Goal: Task Accomplishment & Management: Use online tool/utility

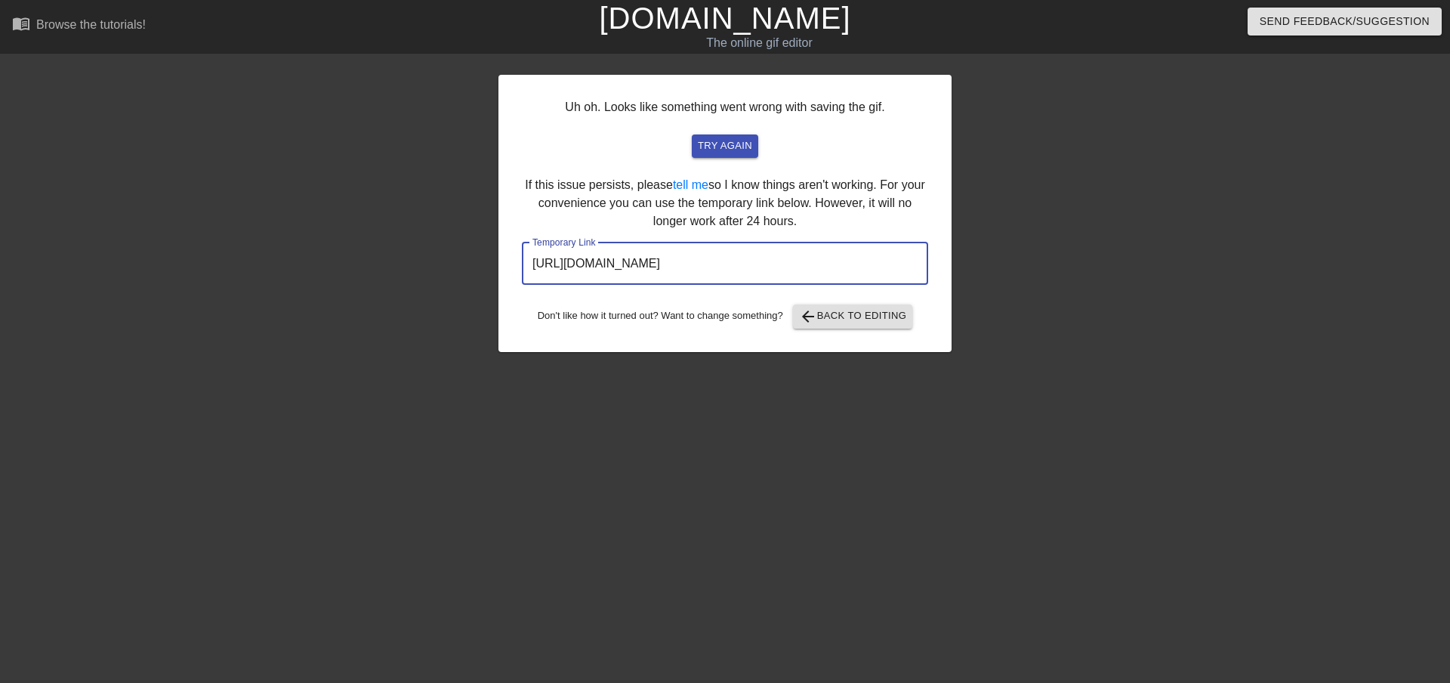
click at [865, 266] on input "https://www.gifntext.com/temp_generations/O6qQxsvq.gif" at bounding box center [725, 263] width 406 height 42
click at [722, 149] on span "try again" at bounding box center [725, 145] width 54 height 17
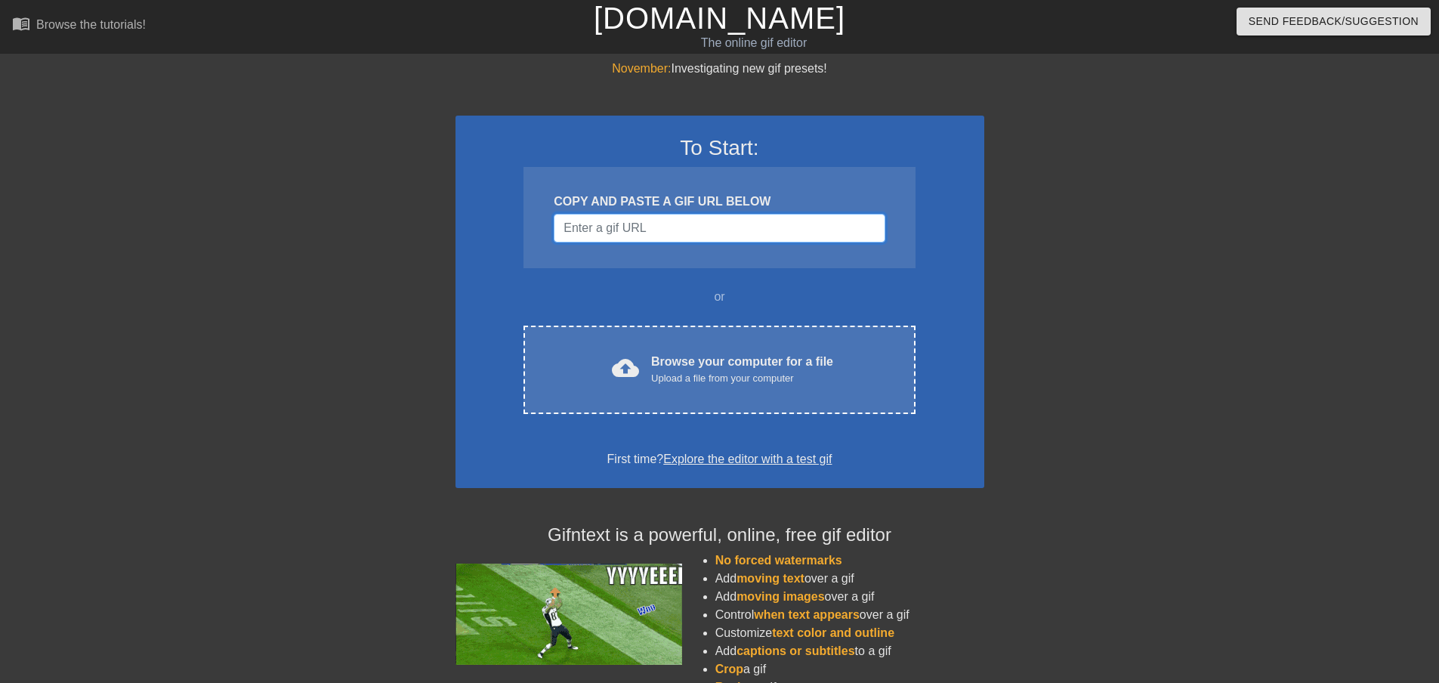
click at [645, 230] on input "Username" at bounding box center [719, 228] width 331 height 29
click at [649, 224] on input "Username" at bounding box center [719, 228] width 331 height 29
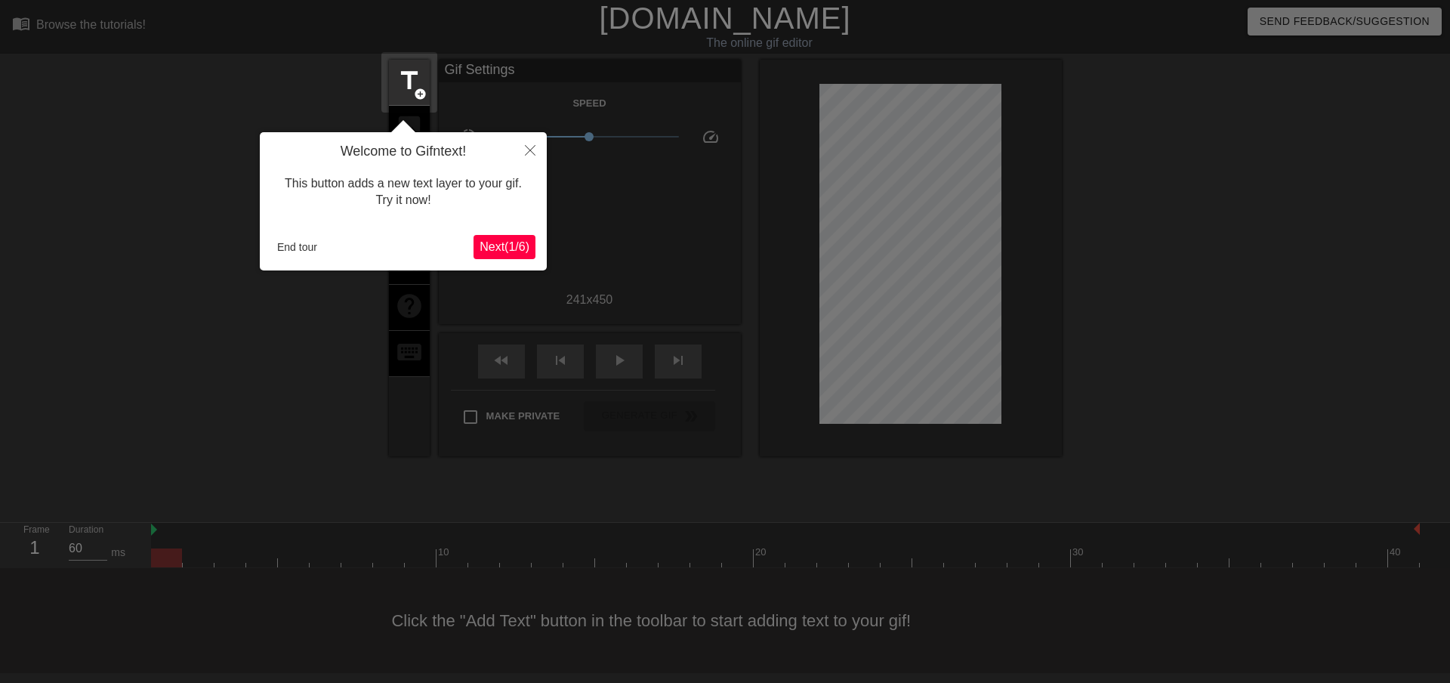
click at [508, 242] on span "Next ( 1 / 6 )" at bounding box center [505, 246] width 50 height 13
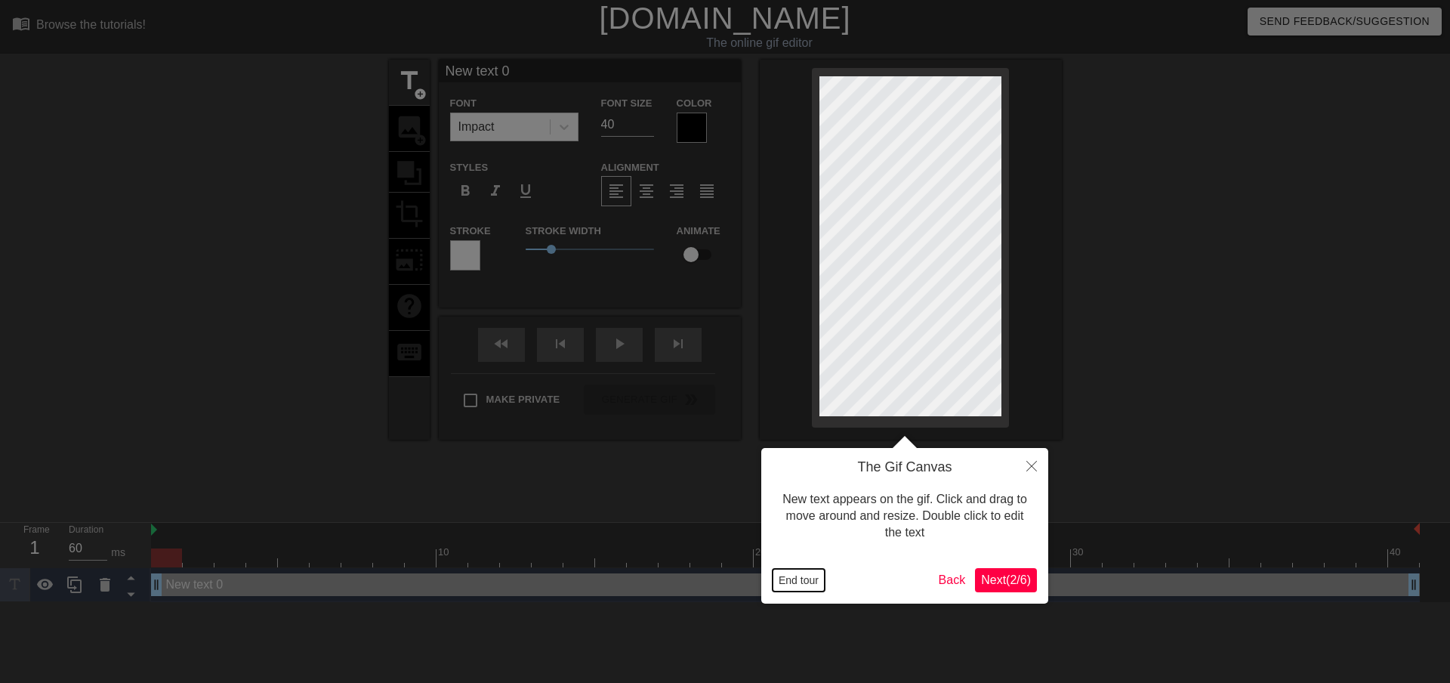
click at [804, 569] on button "End tour" at bounding box center [799, 580] width 52 height 23
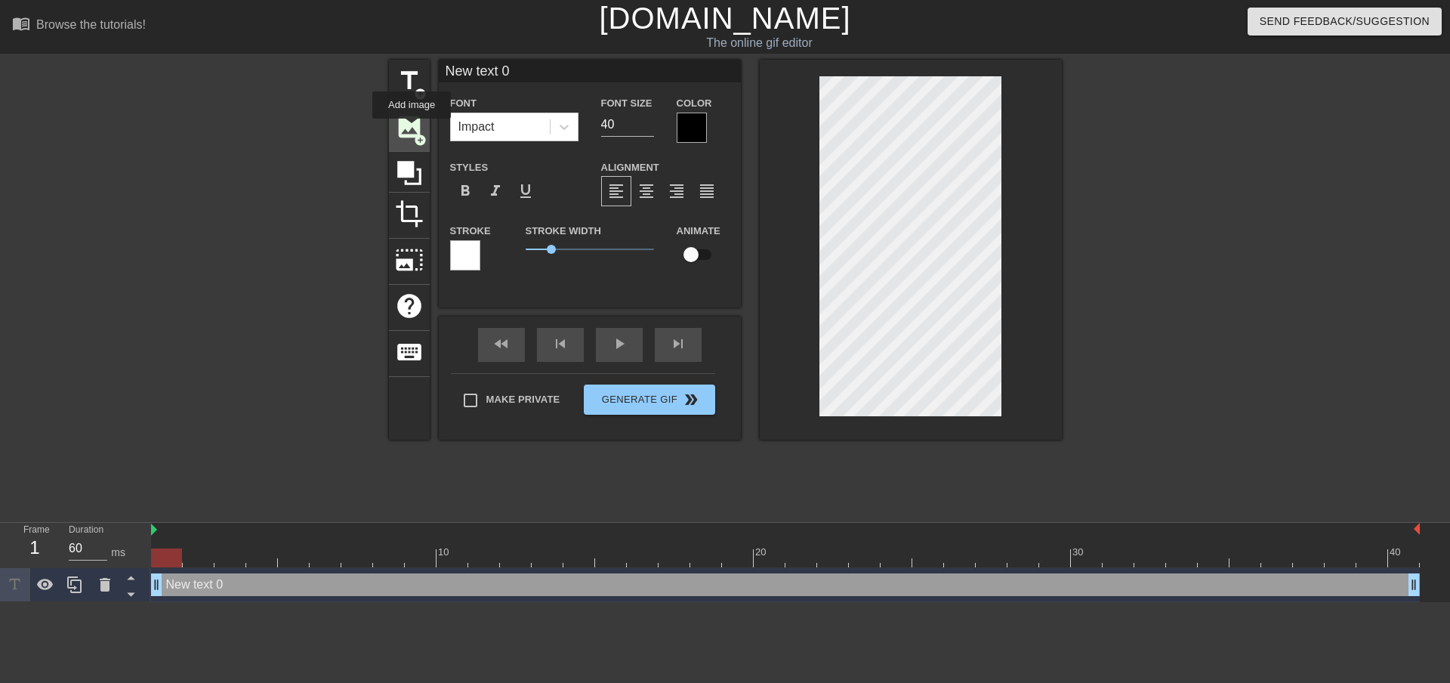
click at [412, 129] on span "image" at bounding box center [409, 127] width 29 height 29
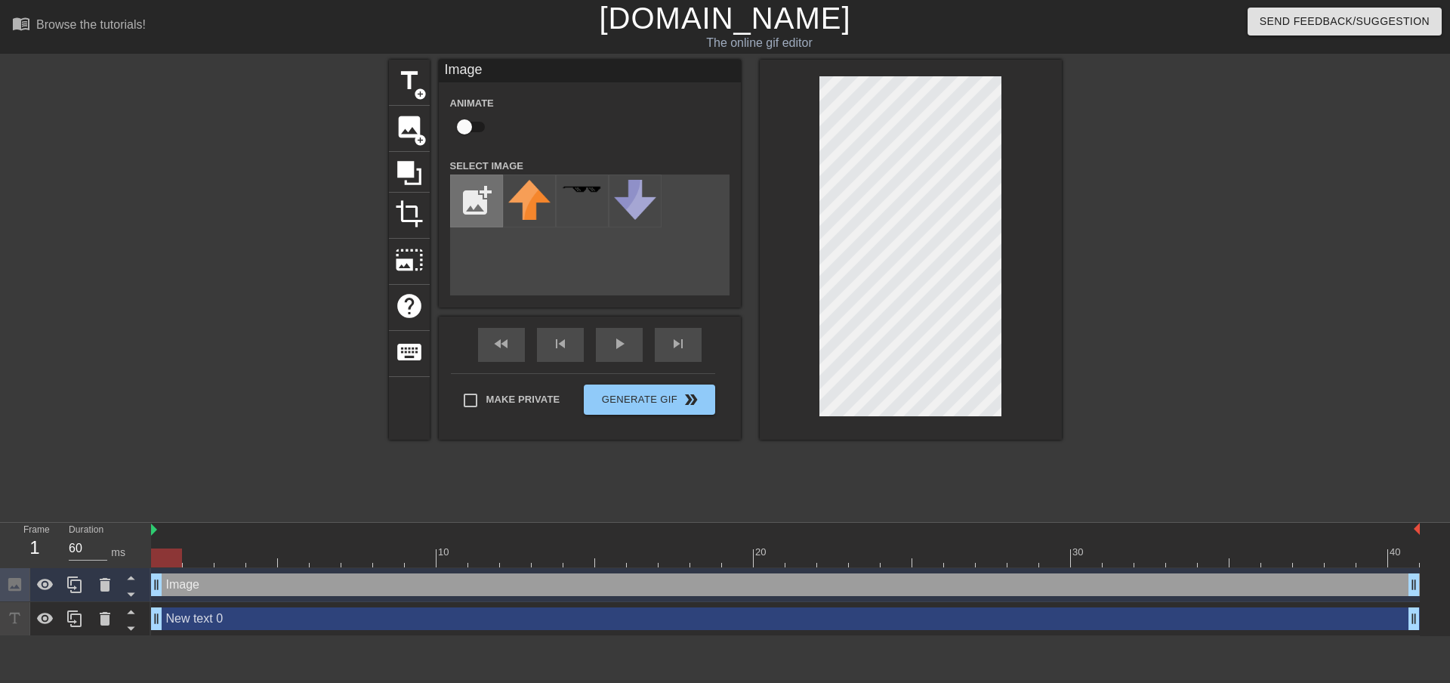
click at [470, 201] on input "file" at bounding box center [476, 200] width 51 height 51
type input "C:\fakepath\waguraka-photoaidcom-greyscale-removebg-preview.png"
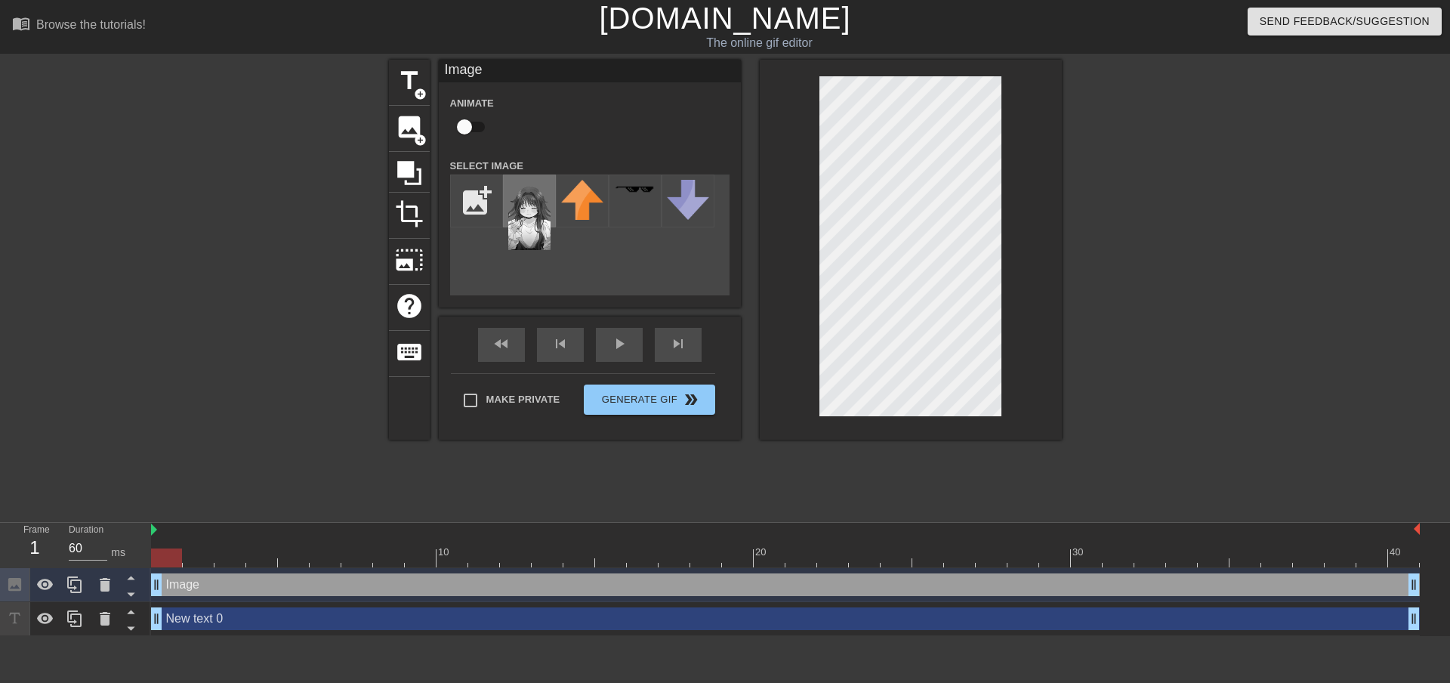
click at [536, 207] on img at bounding box center [529, 215] width 42 height 70
click at [112, 621] on icon at bounding box center [105, 618] width 18 height 18
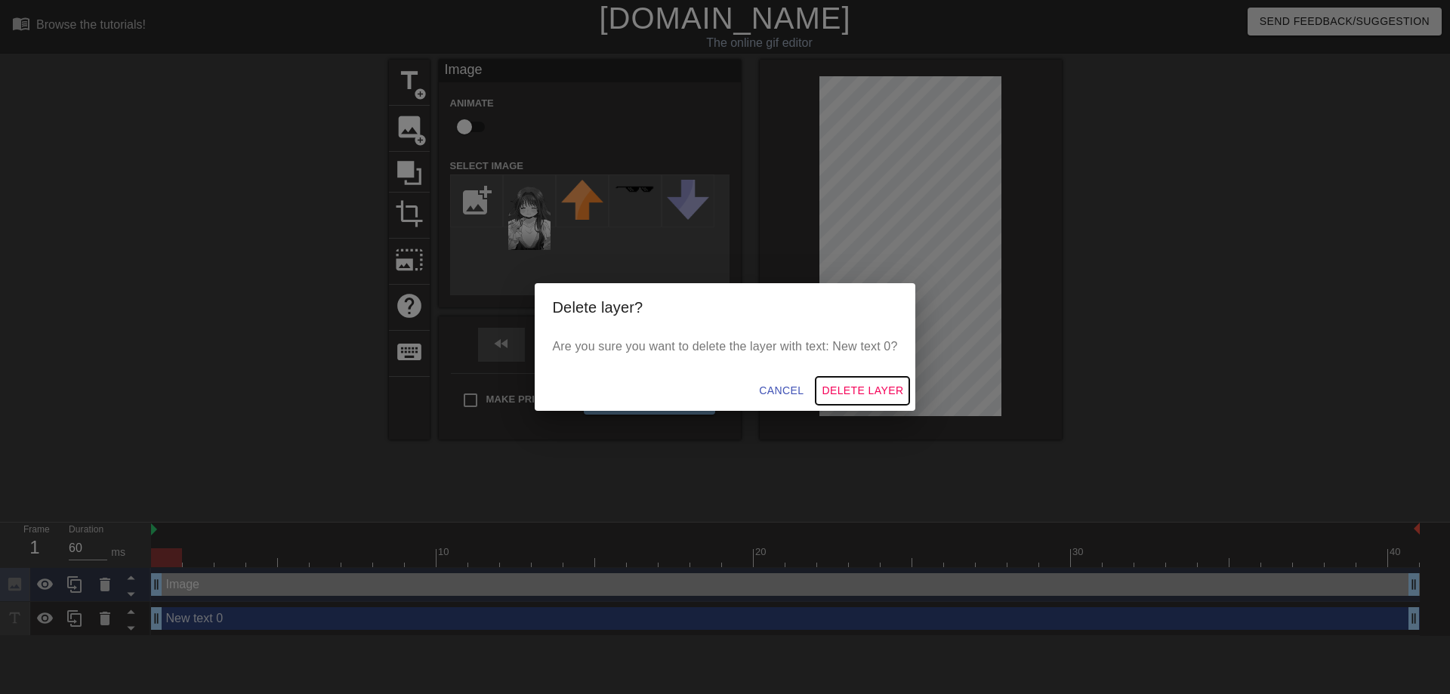
click at [841, 388] on span "Delete Layer" at bounding box center [863, 390] width 82 height 19
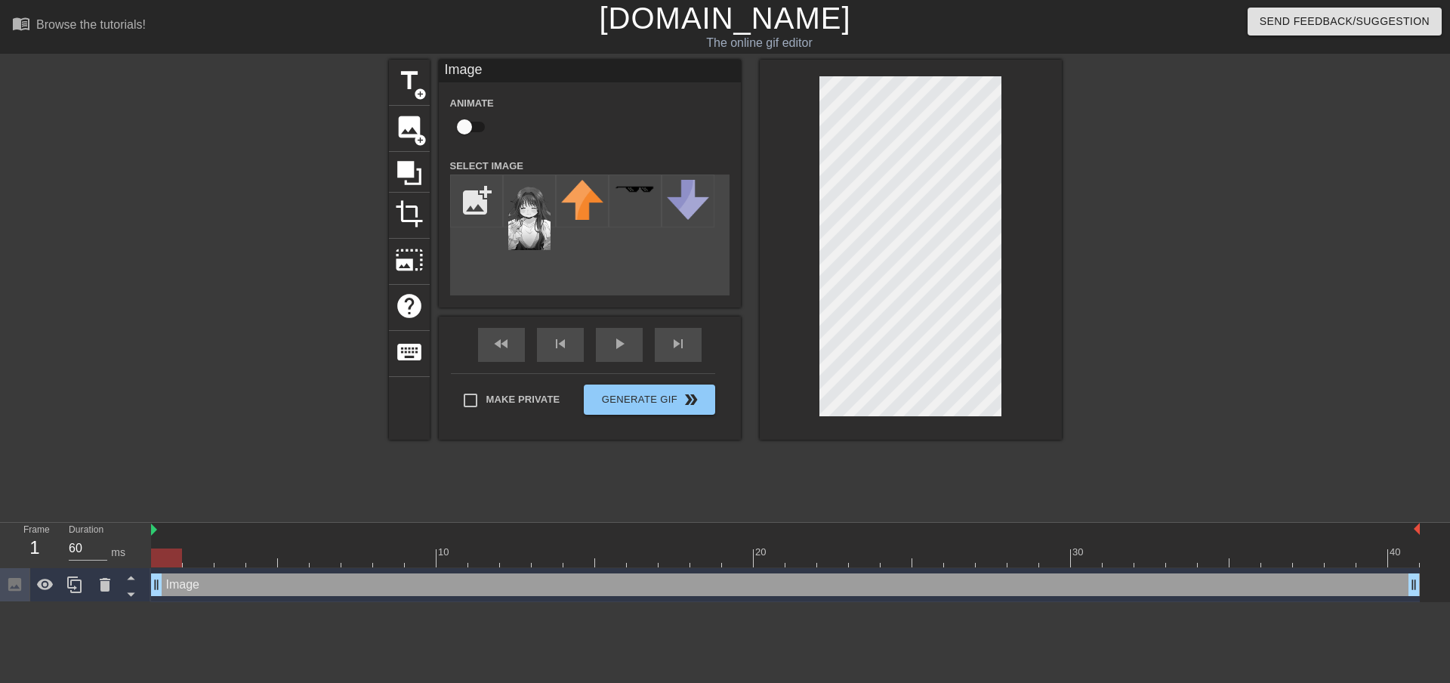
click at [1044, 440] on div "title add_circle image add_circle crop photo_size_select_large help keyboard Im…" at bounding box center [725, 286] width 673 height 453
click at [1012, 425] on div at bounding box center [911, 250] width 302 height 380
click at [1159, 296] on div at bounding box center [1193, 286] width 227 height 453
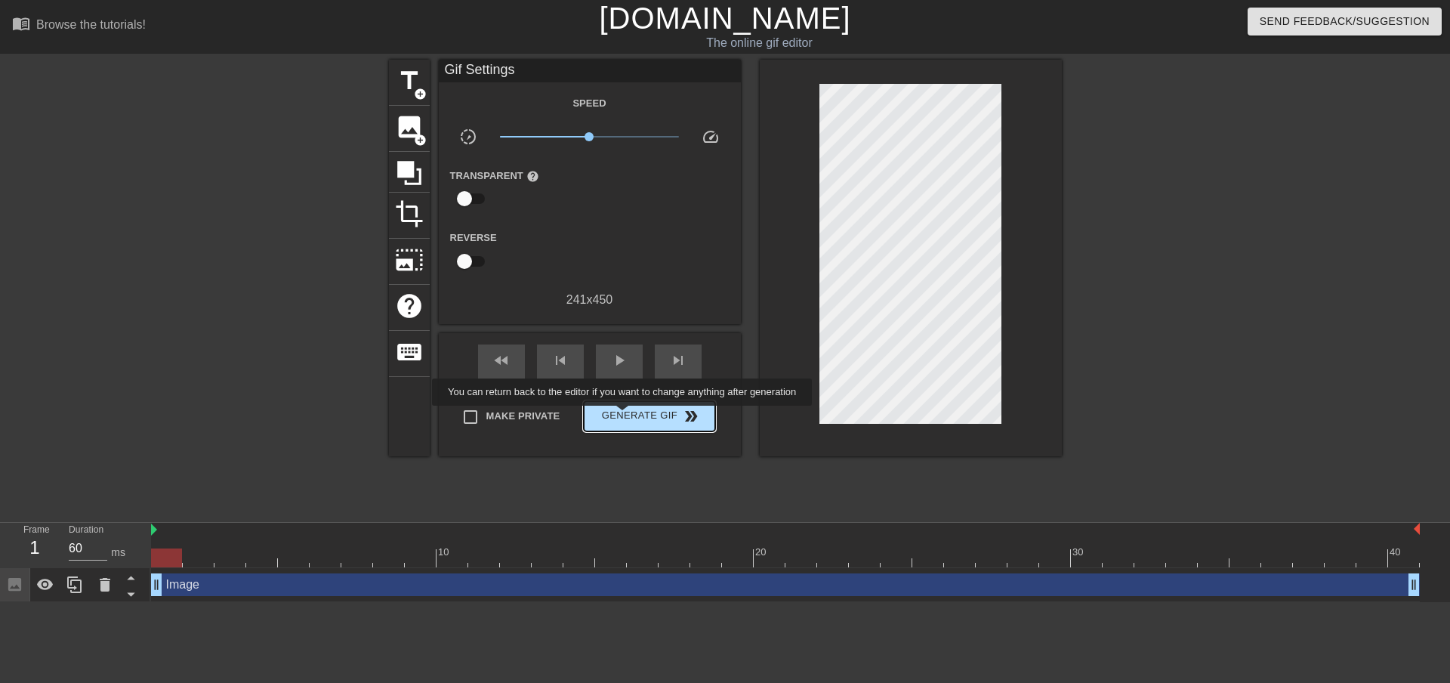
click at [624, 416] on span "Generate Gif double_arrow" at bounding box center [649, 416] width 119 height 18
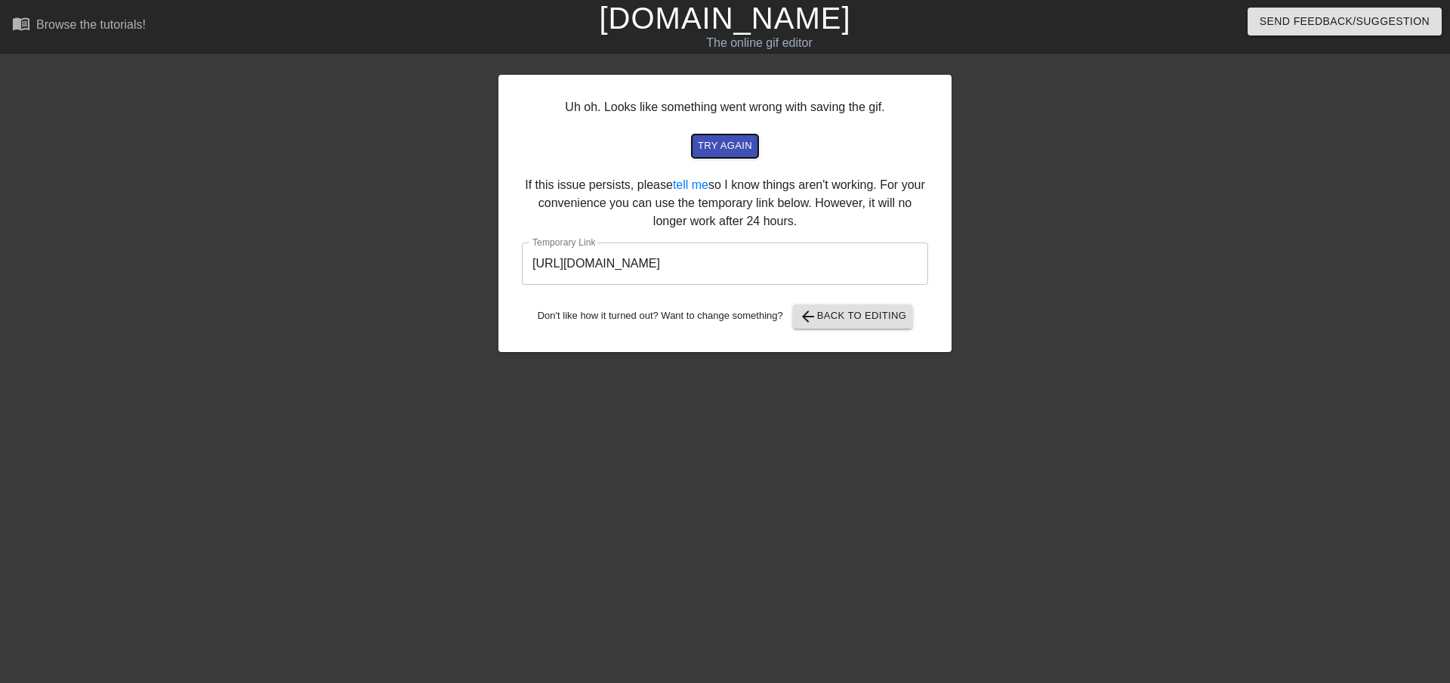
click at [715, 148] on span "try again" at bounding box center [725, 145] width 54 height 17
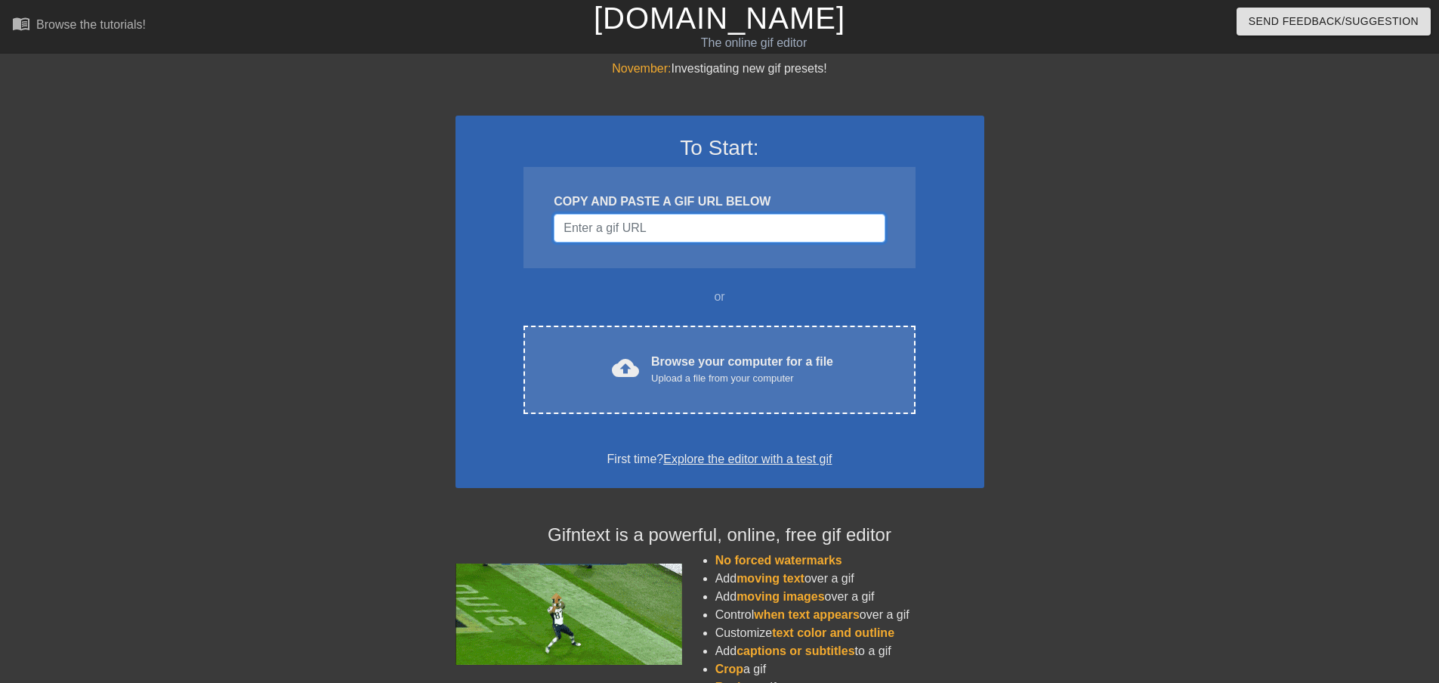
click at [659, 233] on input "Username" at bounding box center [719, 228] width 331 height 29
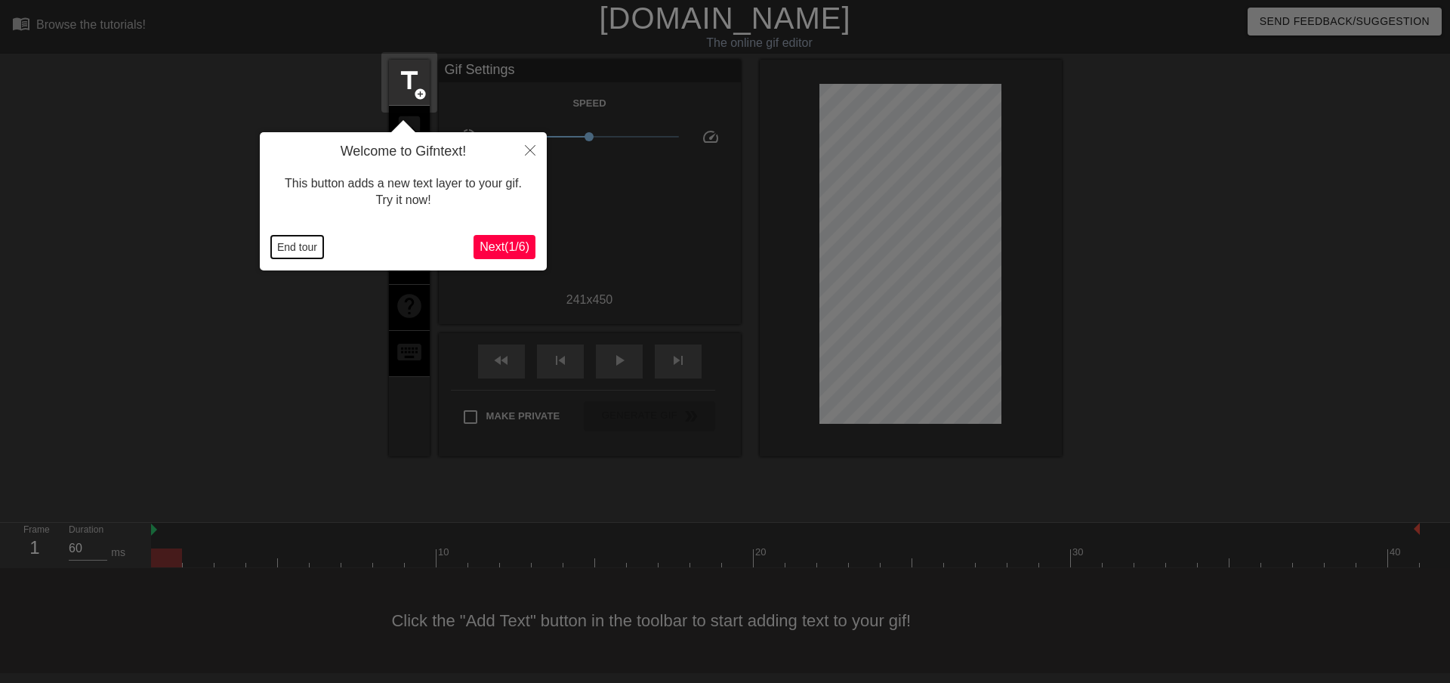
click at [298, 241] on button "End tour" at bounding box center [297, 247] width 52 height 23
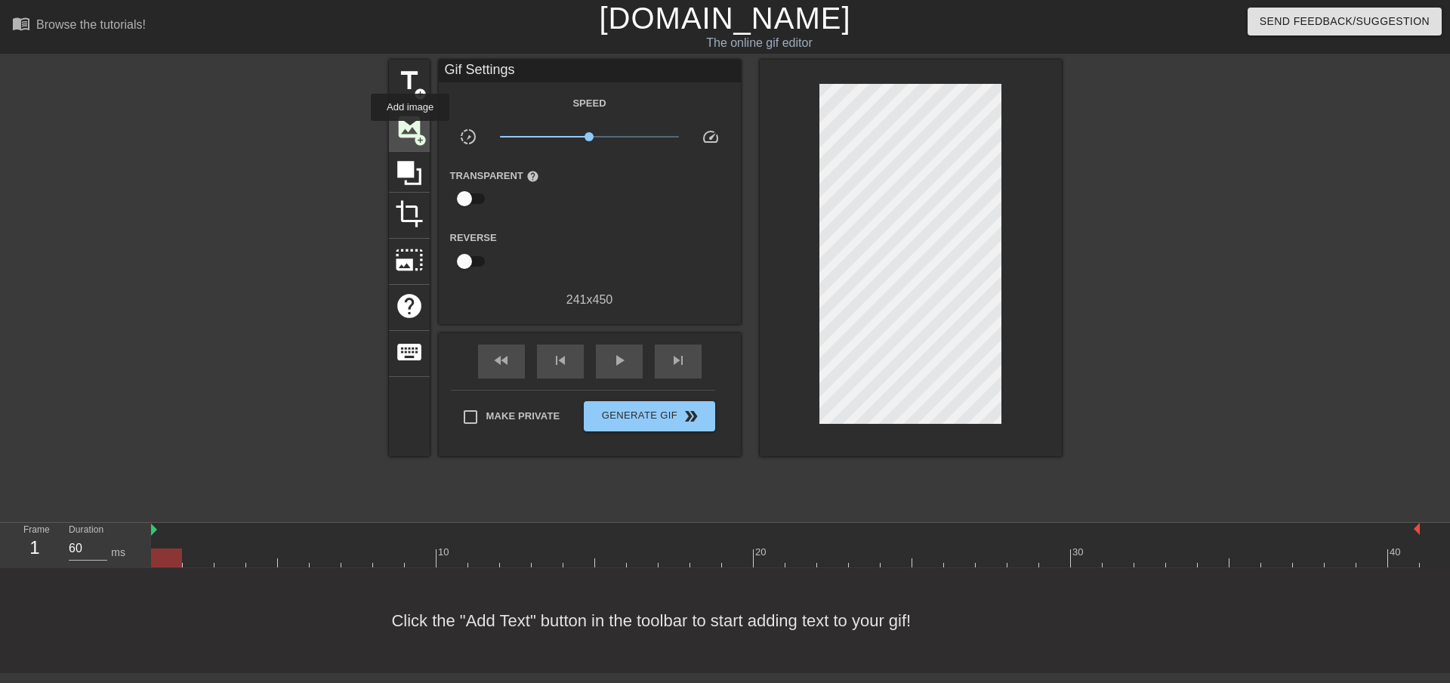
click at [409, 127] on span "image" at bounding box center [409, 127] width 29 height 29
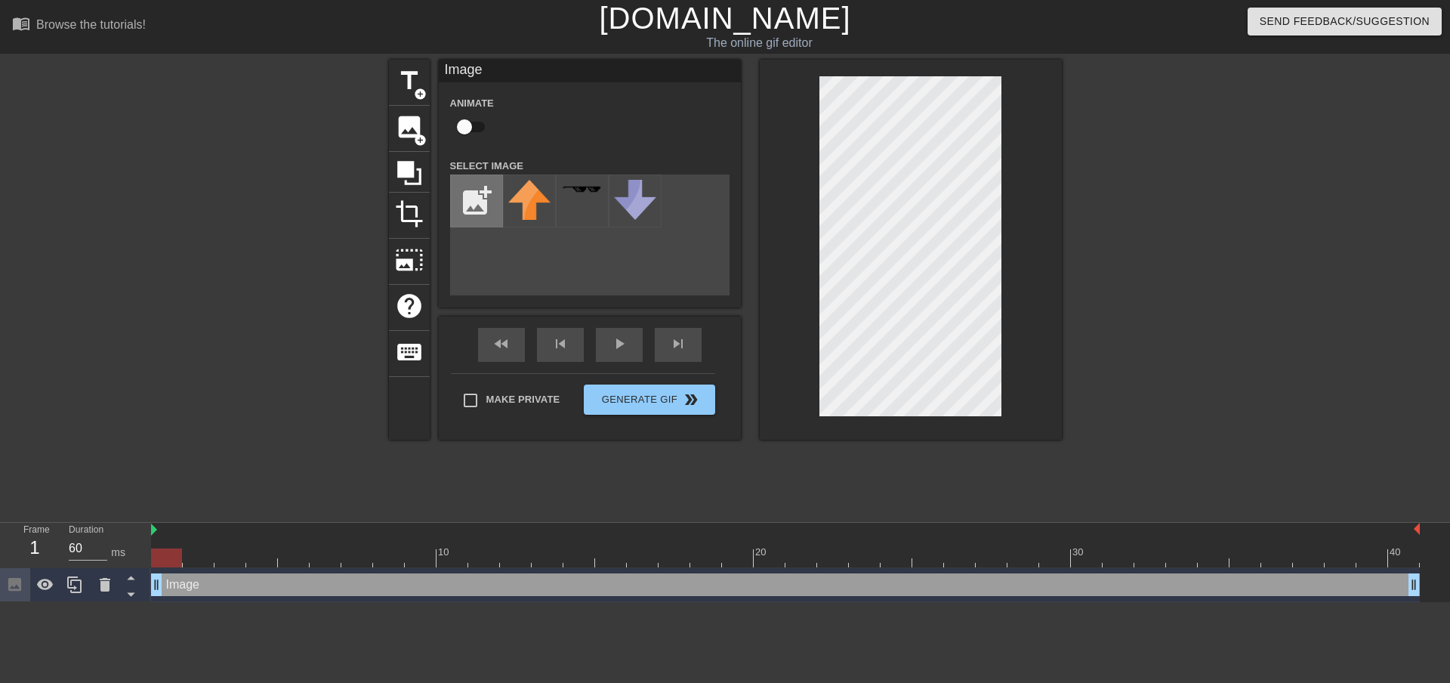
click at [478, 208] on input "file" at bounding box center [476, 200] width 51 height 51
type input "C:\fakepath\waguraka-photoaidcom-greyscale-removebg-preview.png"
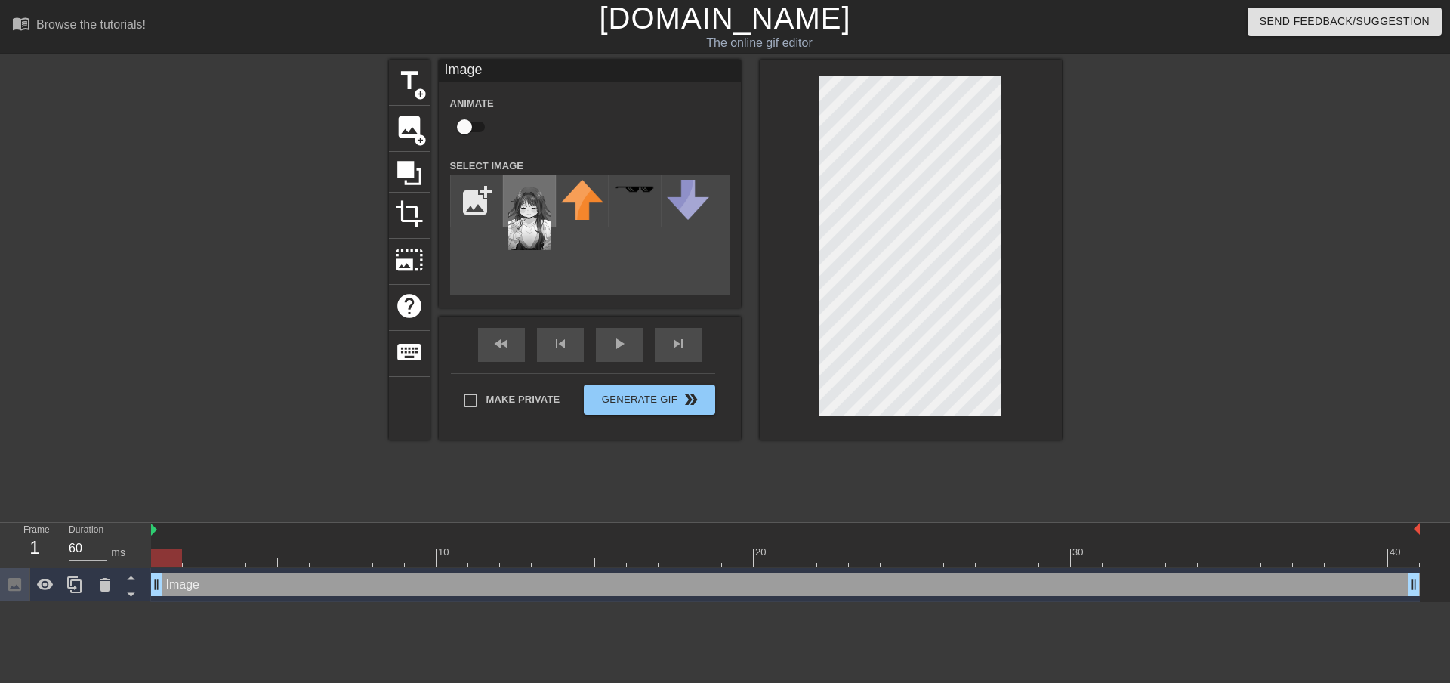
click at [523, 222] on img at bounding box center [529, 215] width 42 height 70
click at [1061, 46] on div "menu_book Browse the tutorials! Gifntext.com The online gif editor Send Feedbac…" at bounding box center [725, 301] width 1450 height 602
click at [1021, 106] on div at bounding box center [911, 250] width 302 height 380
click at [1189, 298] on div at bounding box center [1193, 286] width 227 height 453
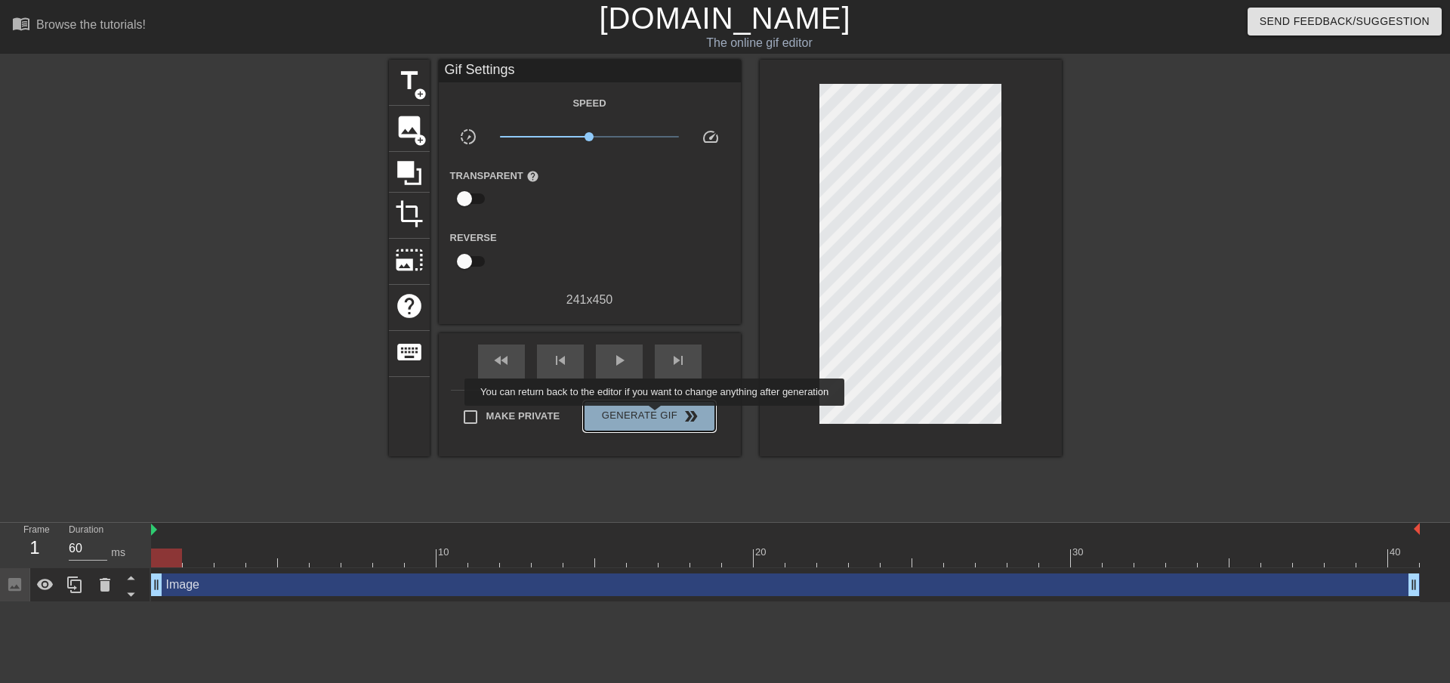
click at [656, 416] on span "Generate Gif double_arrow" at bounding box center [649, 416] width 119 height 18
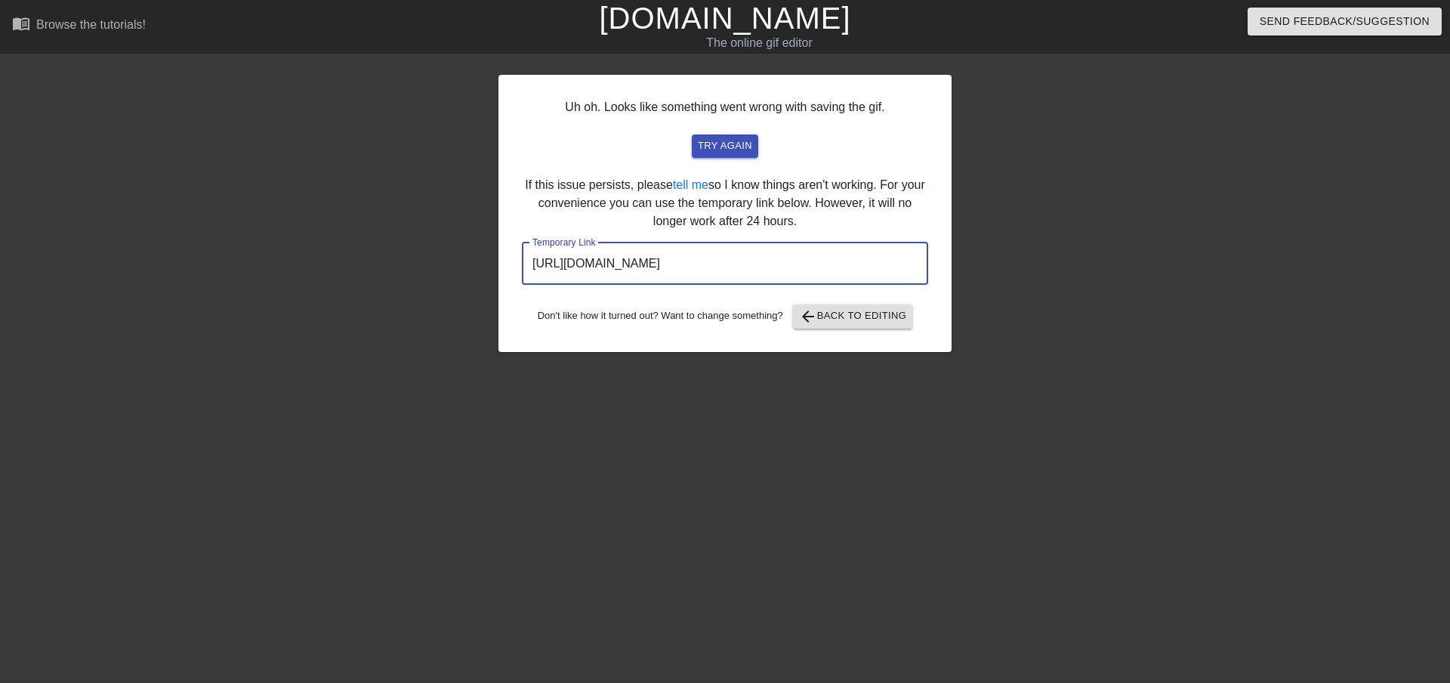
drag, startPoint x: 875, startPoint y: 264, endPoint x: 418, endPoint y: 270, distance: 456.2
click at [418, 270] on div "Uh oh. Looks like something went wrong with saving the gif. try again If this i…" at bounding box center [725, 286] width 1450 height 453
click at [717, 143] on span "try again" at bounding box center [725, 145] width 54 height 17
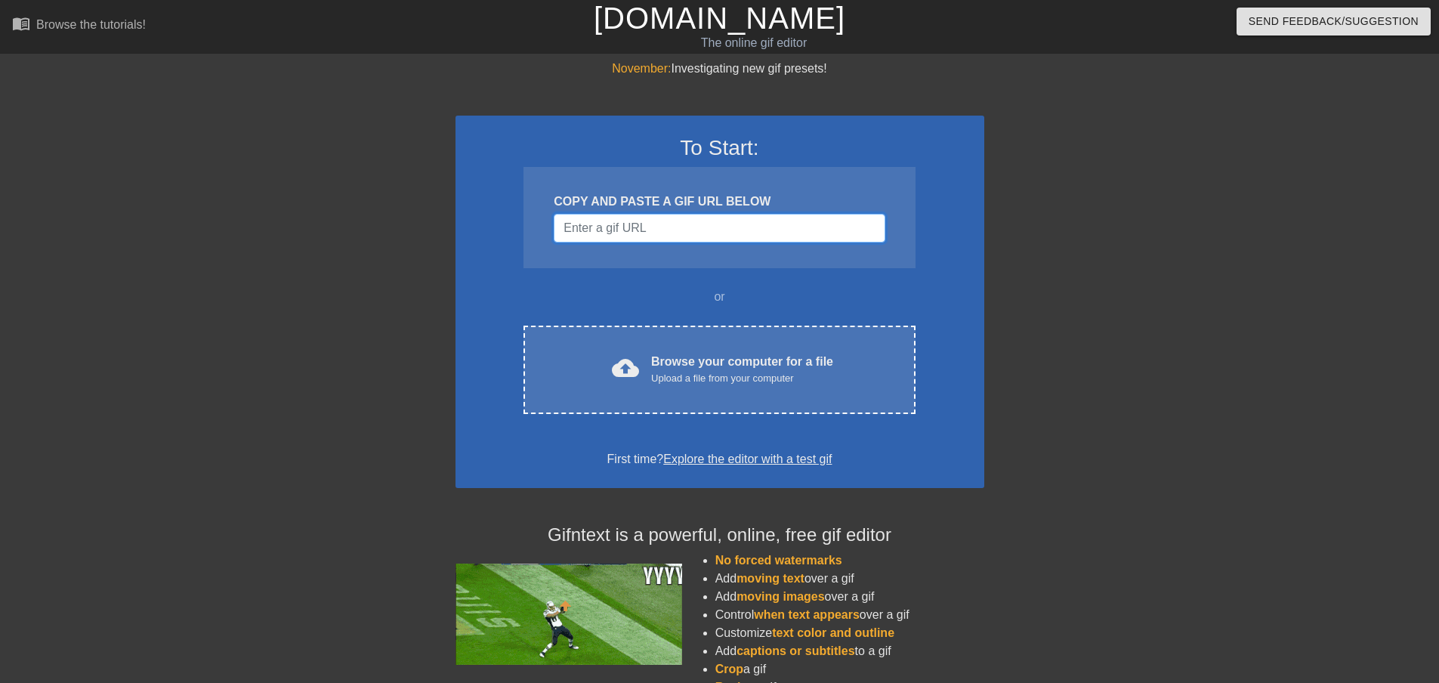
click at [672, 238] on input "Username" at bounding box center [719, 228] width 331 height 29
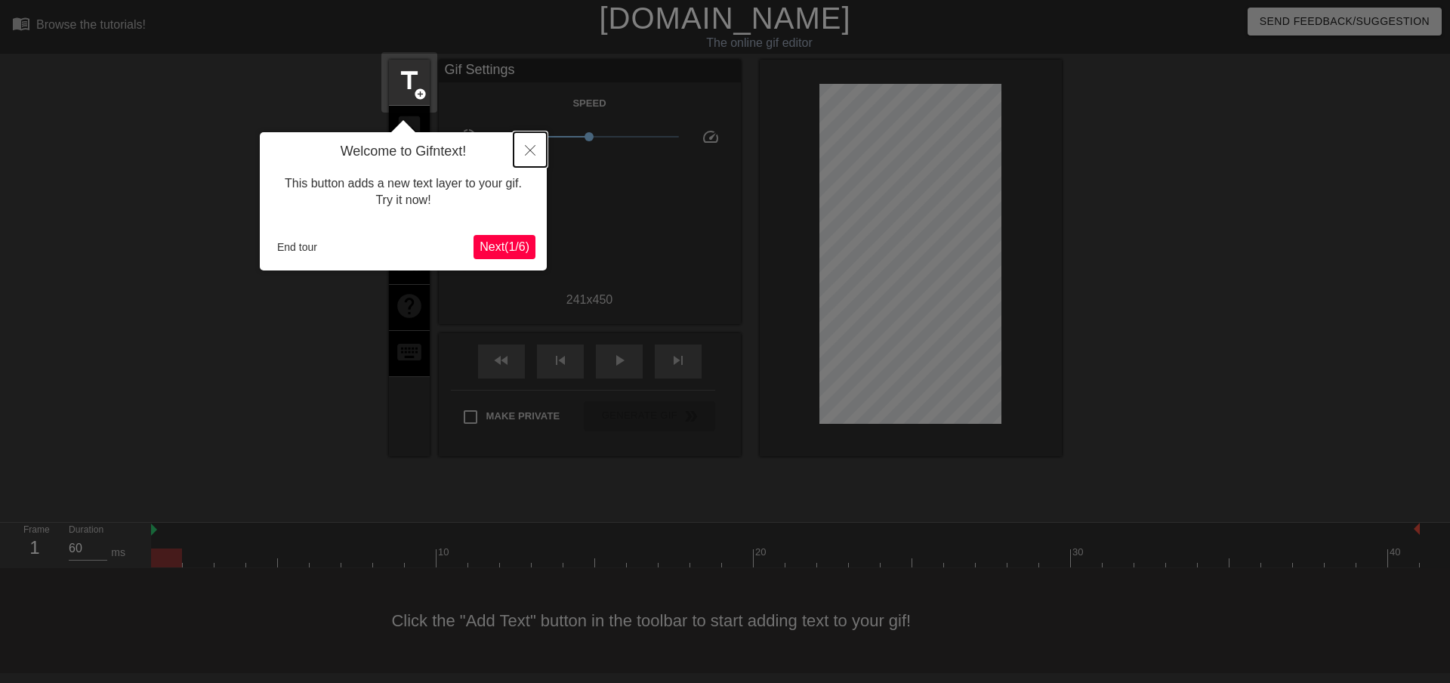
click at [533, 154] on icon "Close" at bounding box center [530, 150] width 11 height 11
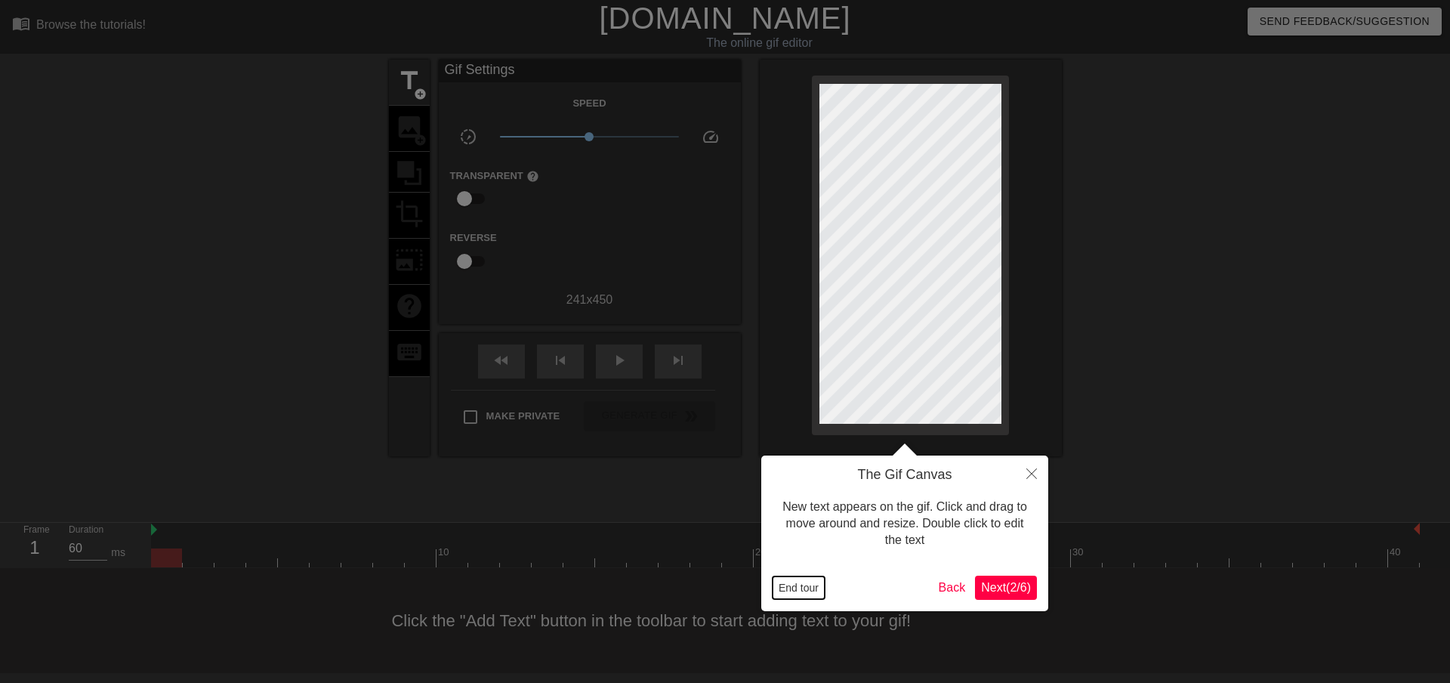
click at [818, 585] on button "End tour" at bounding box center [799, 587] width 52 height 23
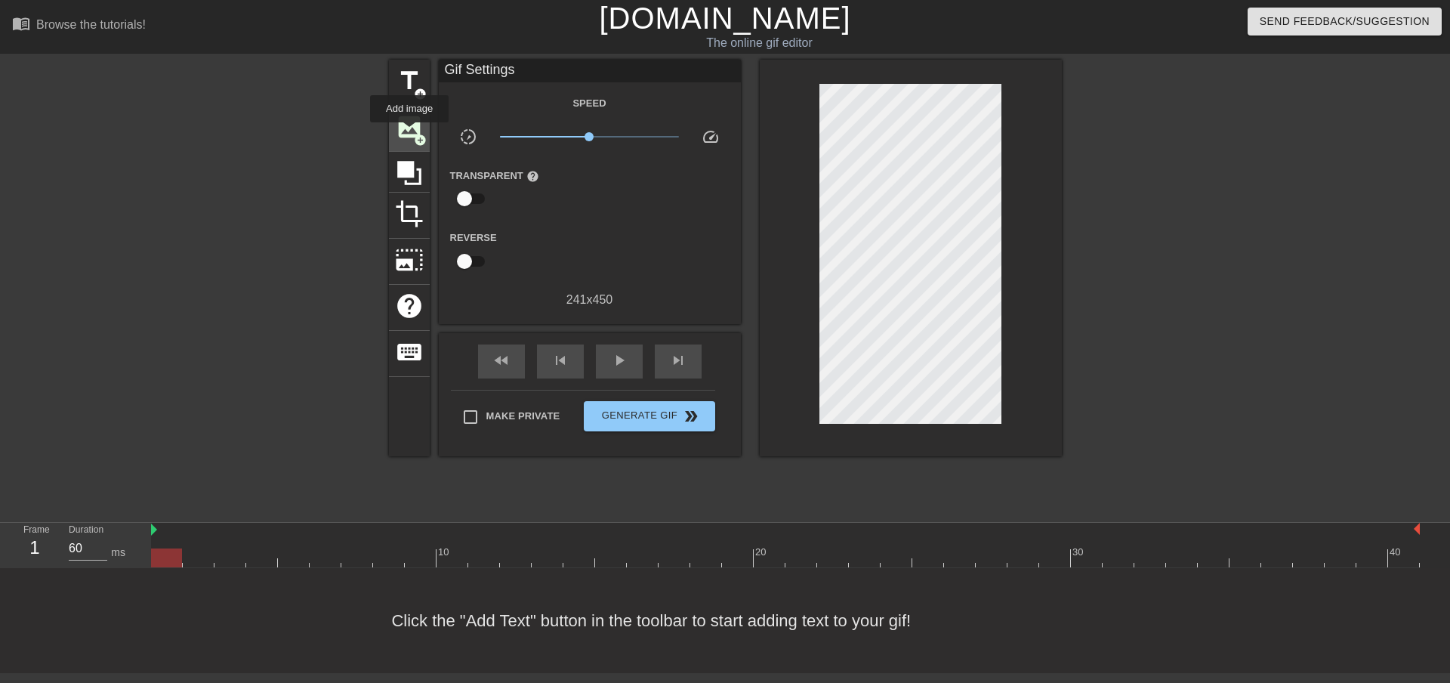
click at [409, 133] on span "image" at bounding box center [409, 127] width 29 height 29
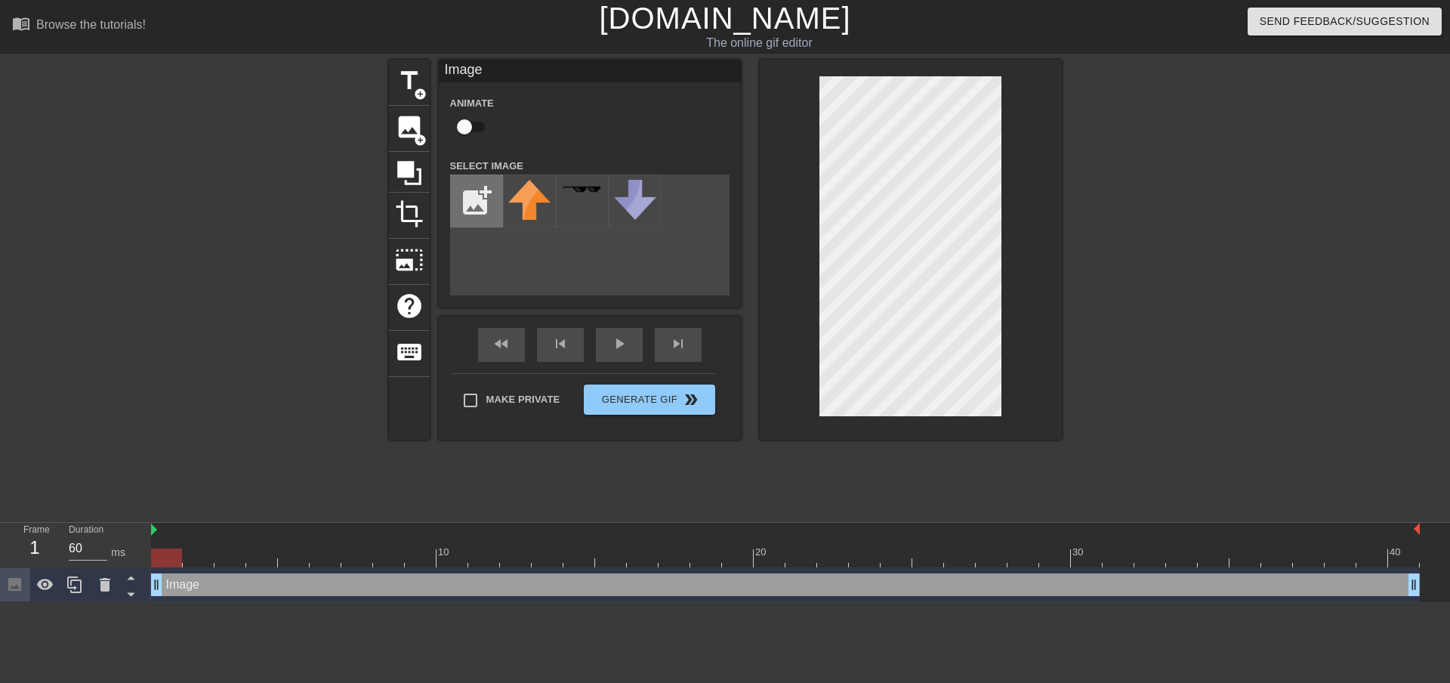
click at [470, 208] on input "file" at bounding box center [476, 200] width 51 height 51
type input "C:\fakepath\waguii-photoaidcom-greyscale-removebg-preview.png"
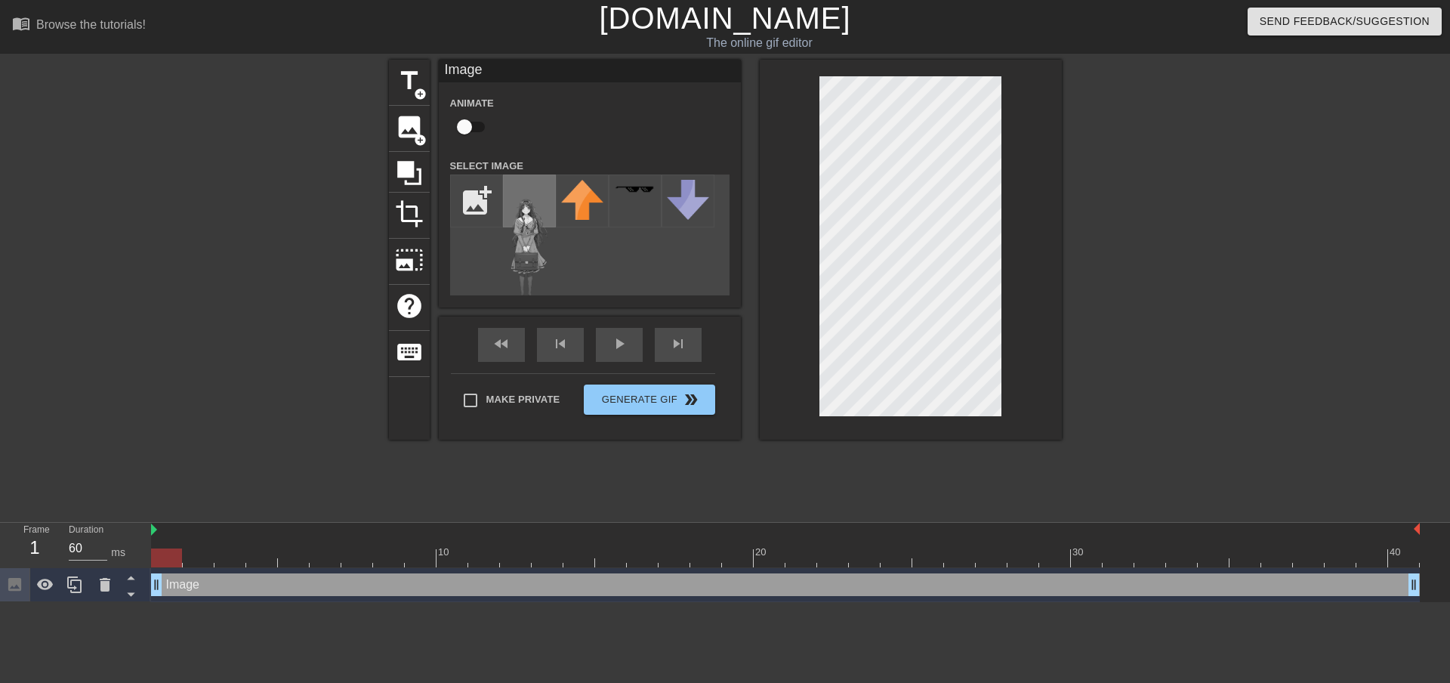
click at [520, 207] on img at bounding box center [529, 241] width 42 height 122
click at [1013, 464] on div "title add_circle image add_circle crop photo_size_select_large help keyboard Im…" at bounding box center [725, 286] width 673 height 453
click at [1008, 421] on div at bounding box center [911, 250] width 302 height 380
click at [986, 421] on div at bounding box center [911, 250] width 302 height 380
click at [1259, 310] on div at bounding box center [1193, 286] width 227 height 453
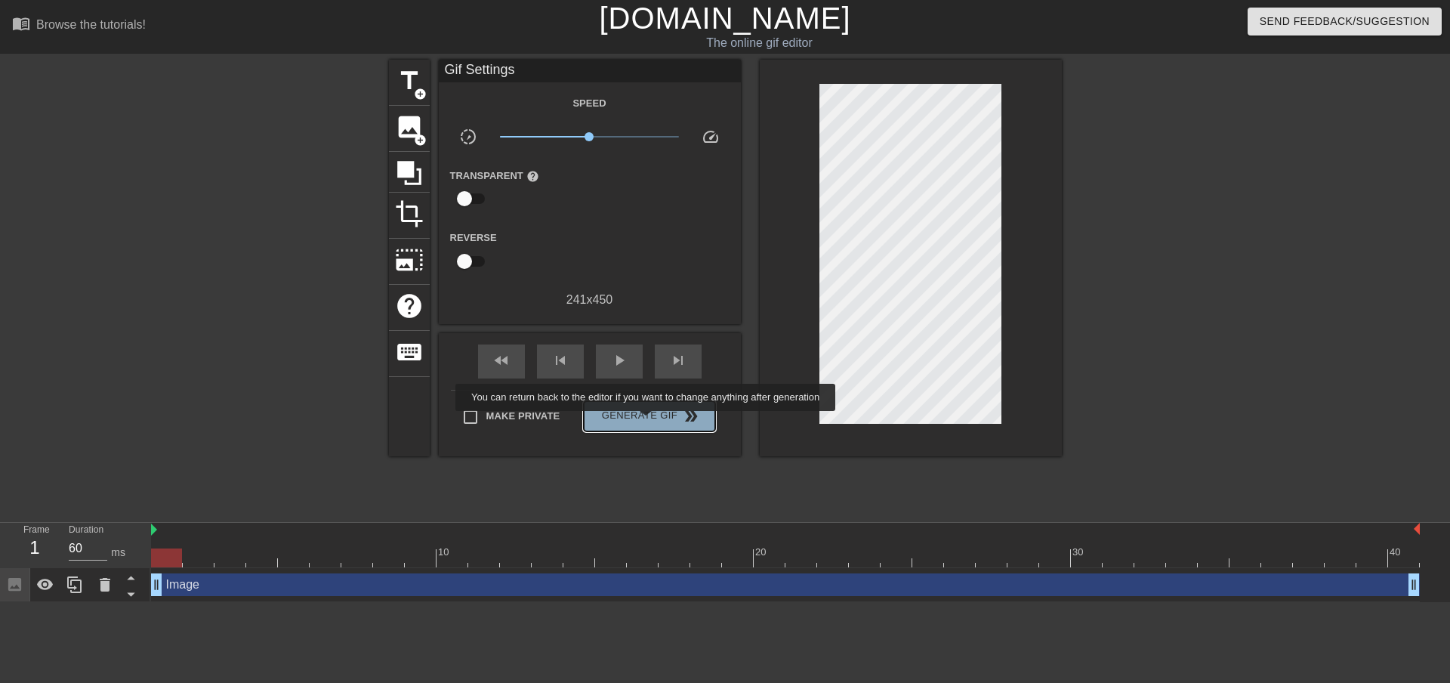
click at [647, 421] on span "Generate Gif double_arrow" at bounding box center [649, 416] width 119 height 18
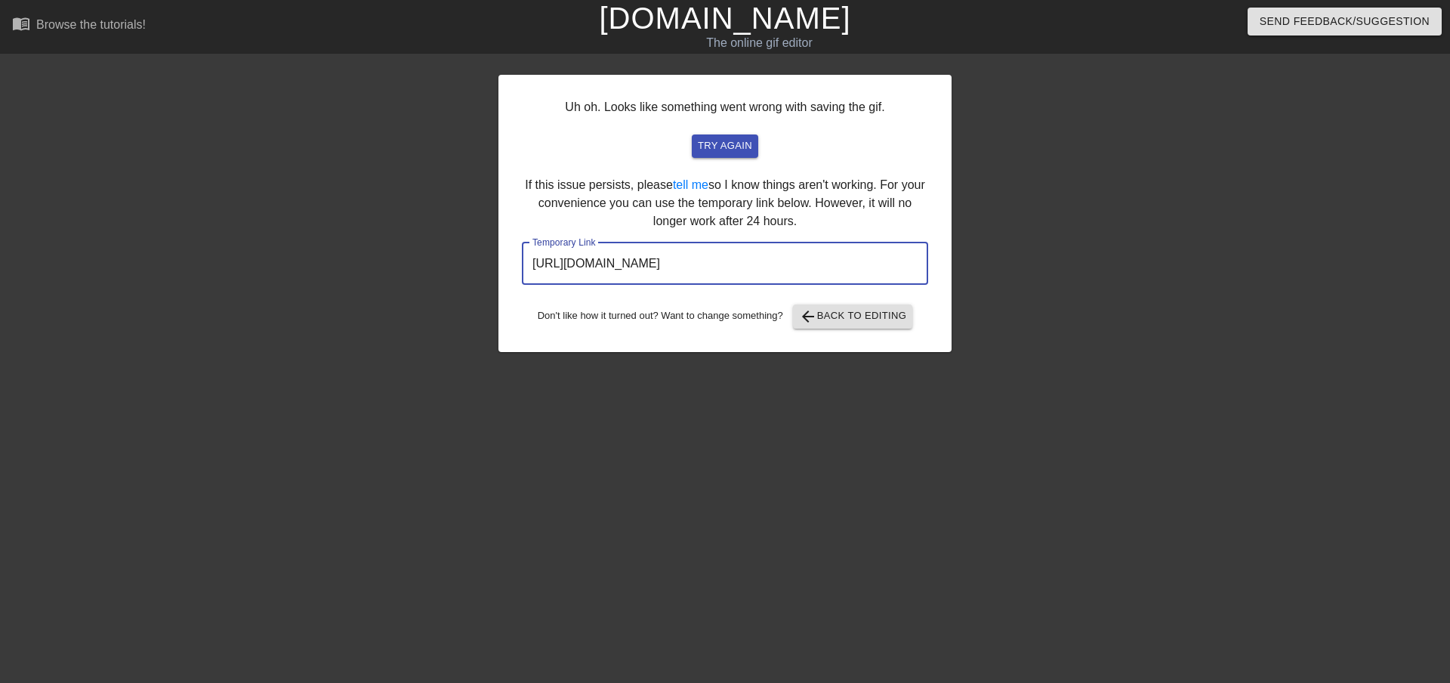
drag, startPoint x: 881, startPoint y: 268, endPoint x: 447, endPoint y: 281, distance: 433.7
click at [449, 280] on div "Uh oh. Looks like something went wrong with saving the gif. try again If this i…" at bounding box center [725, 286] width 1450 height 453
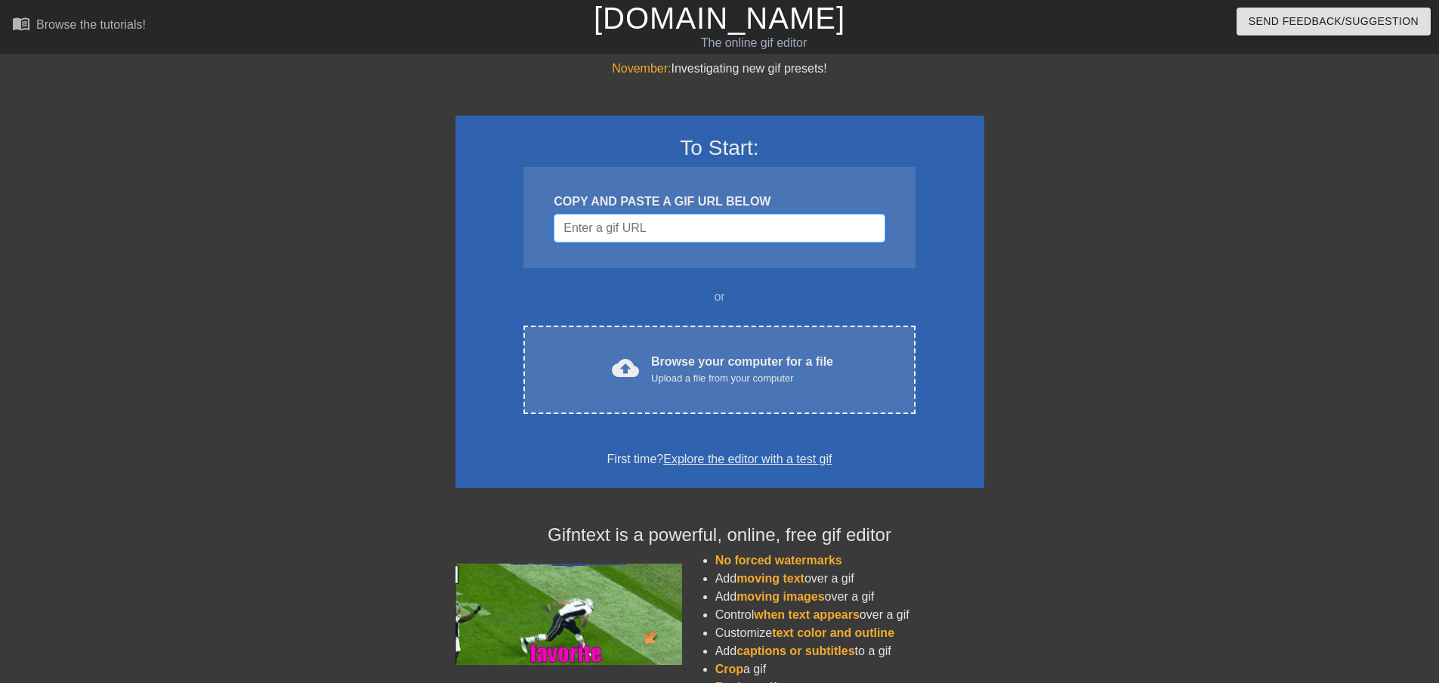
click at [647, 218] on input "Username" at bounding box center [719, 228] width 331 height 29
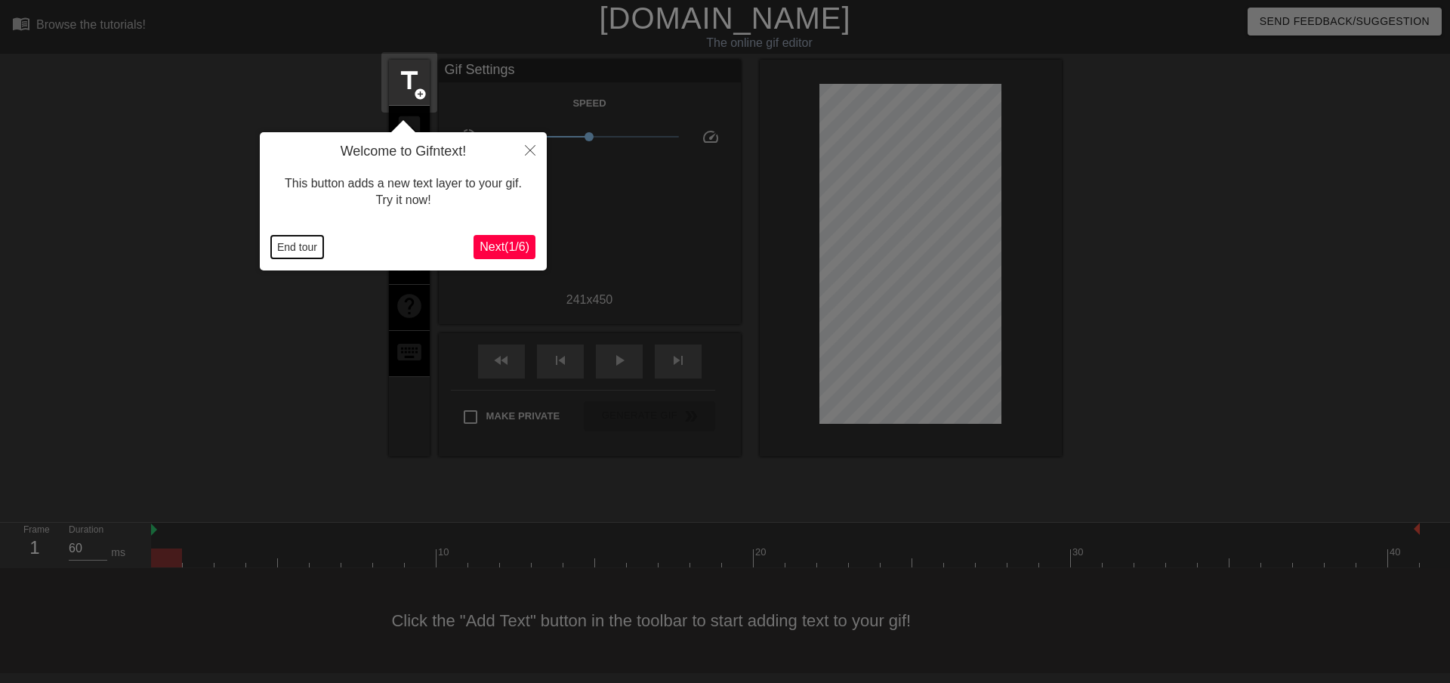
click at [291, 242] on button "End tour" at bounding box center [297, 247] width 52 height 23
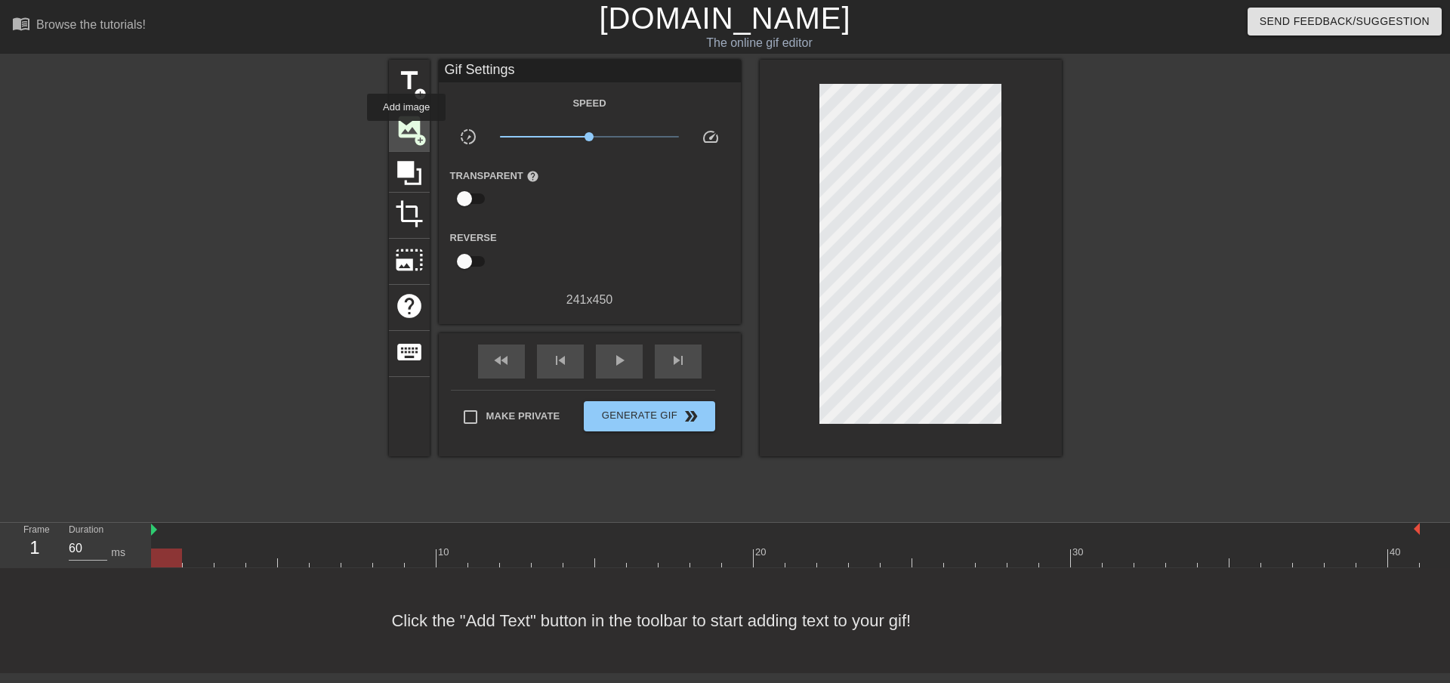
click at [406, 131] on span "image" at bounding box center [409, 127] width 29 height 29
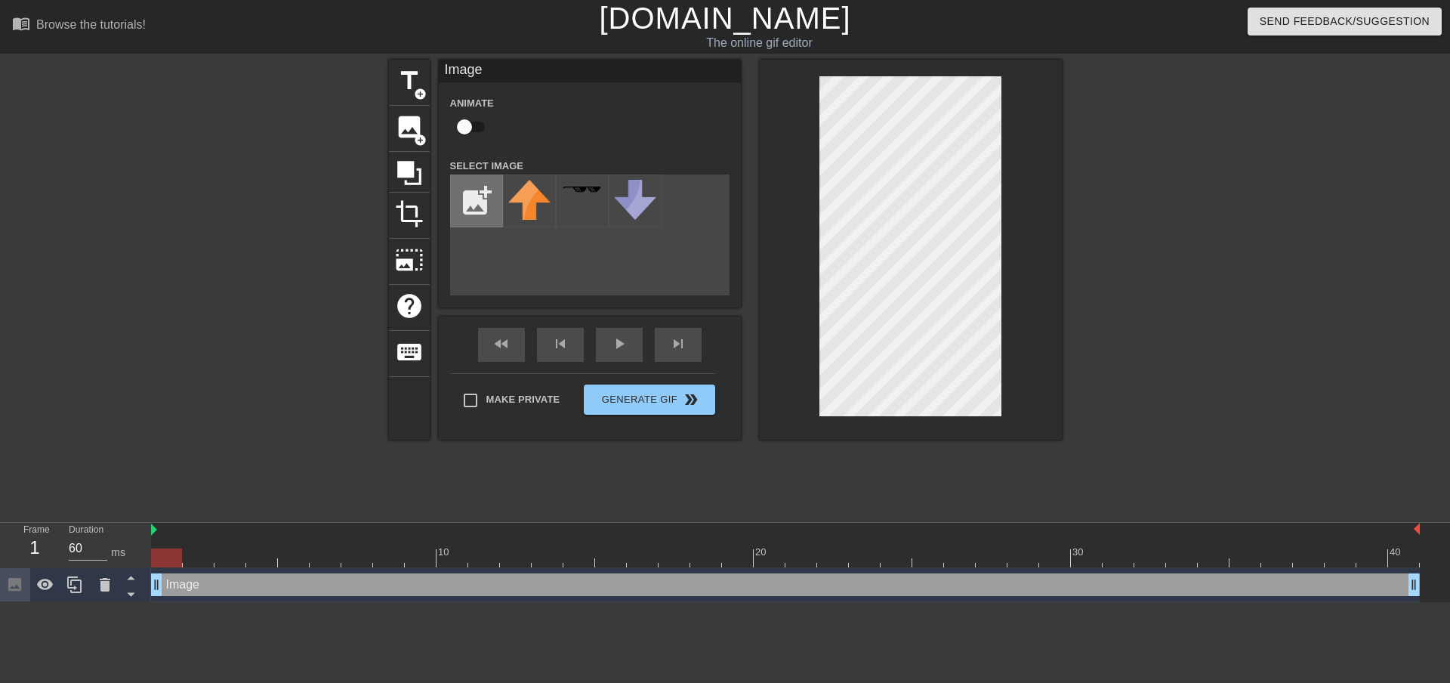
click at [477, 194] on input "file" at bounding box center [476, 200] width 51 height 51
type input "C:\fakepath\waguii-photoaidcom-greyscale-removebg-preview.png"
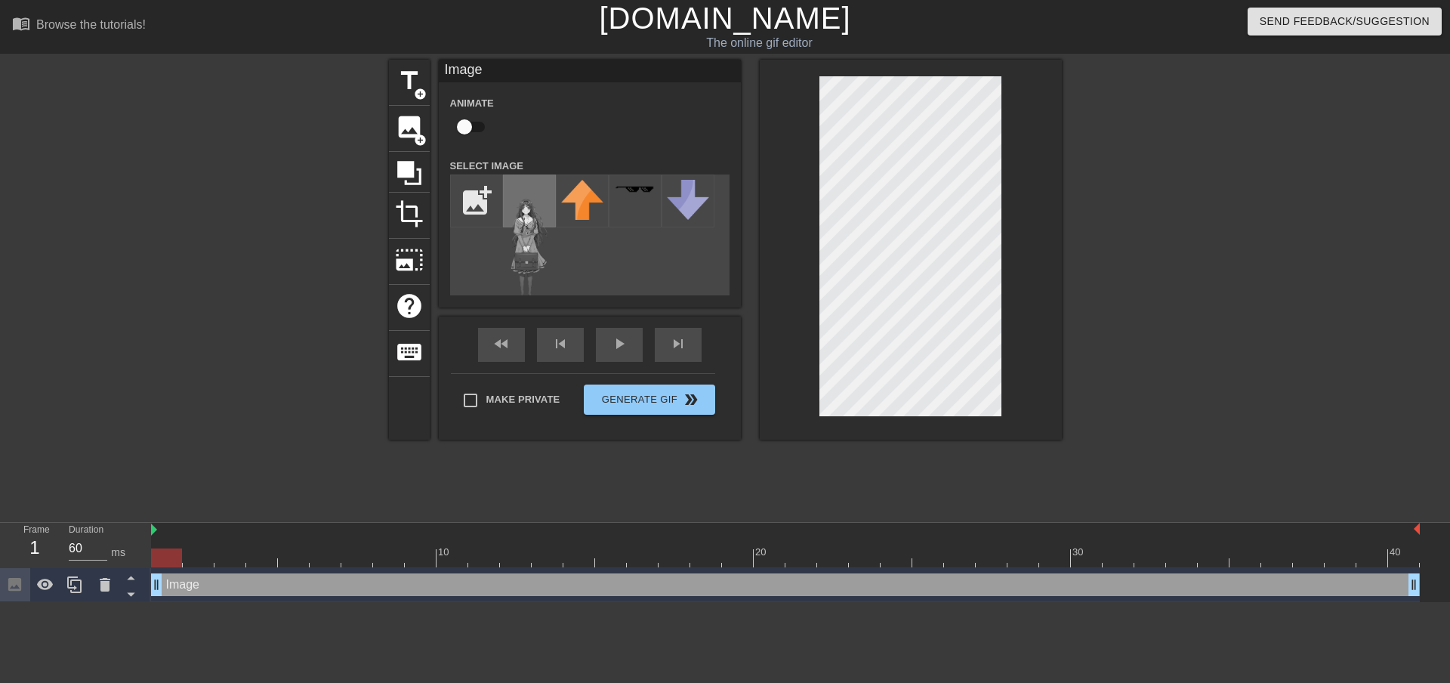
click at [538, 208] on img at bounding box center [529, 241] width 42 height 122
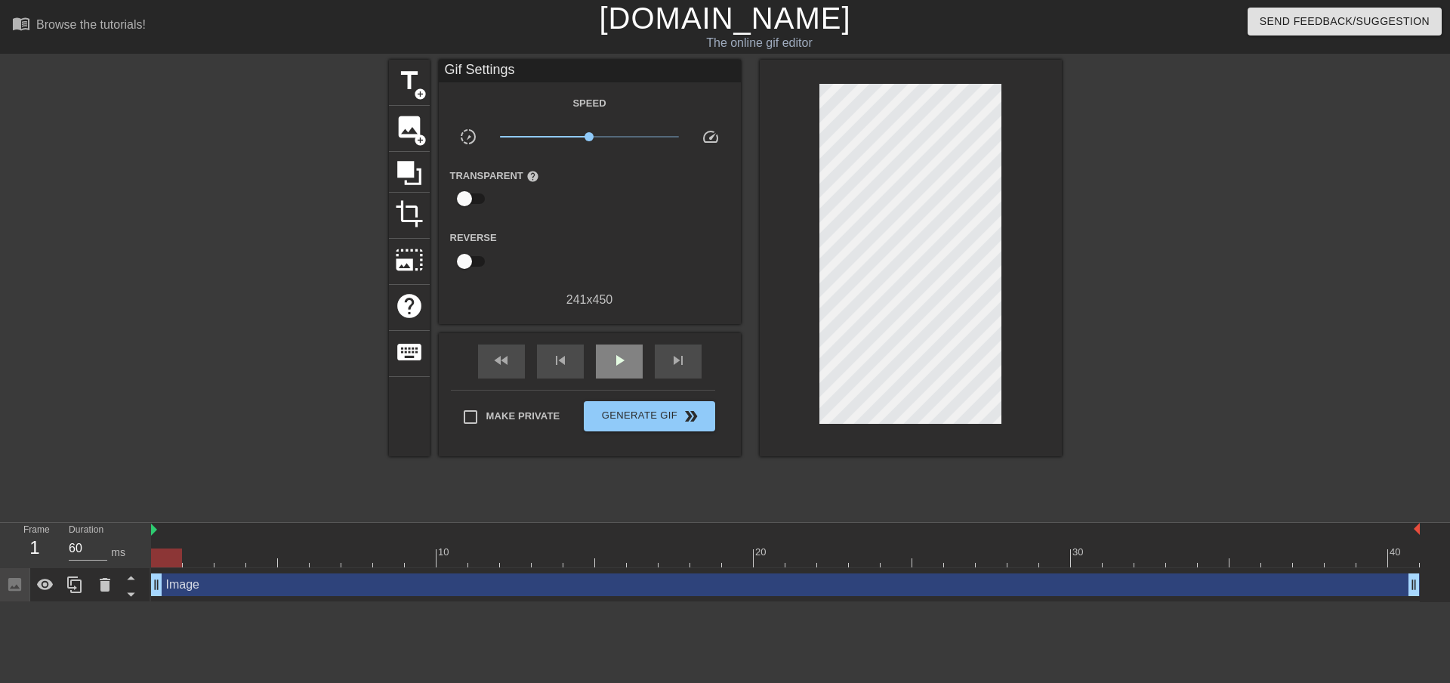
click at [627, 339] on div "fast_rewind skip_previous play_arrow skip_next" at bounding box center [590, 361] width 246 height 57
click at [619, 361] on span "play_arrow" at bounding box center [619, 360] width 18 height 18
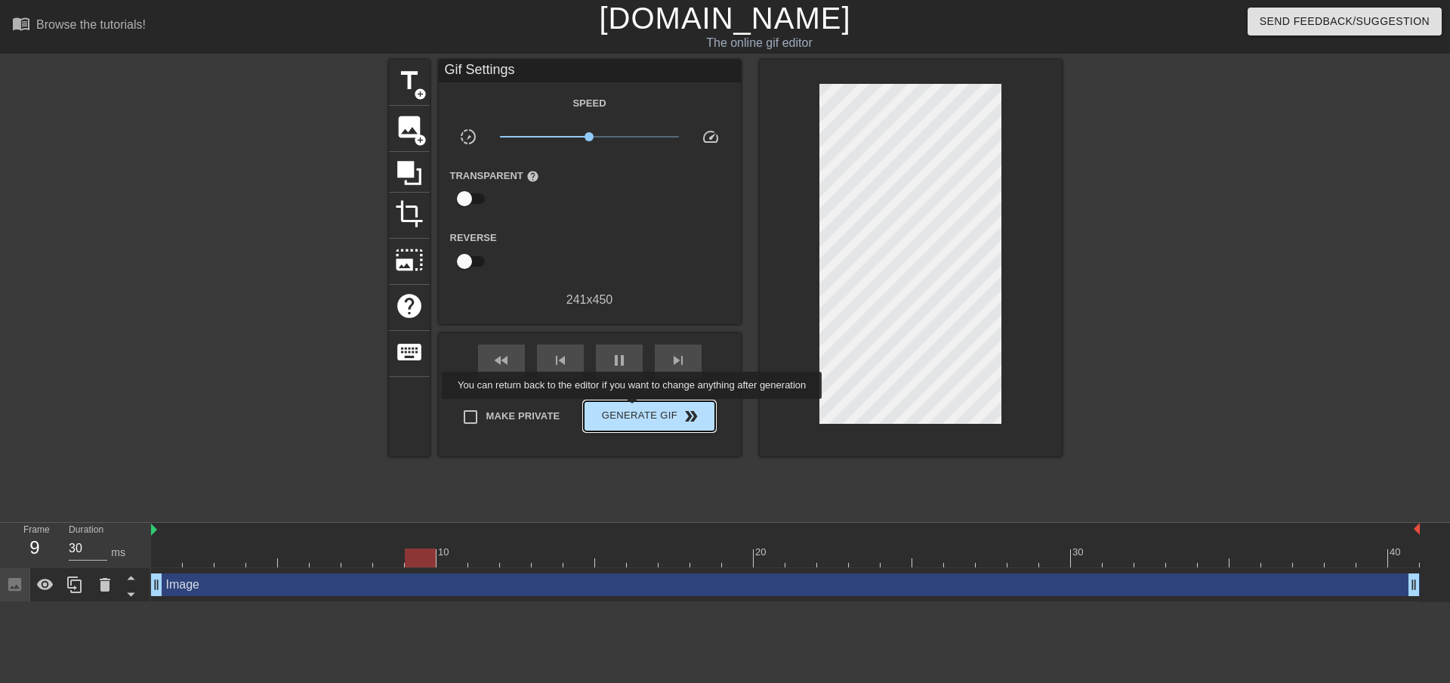
type input "60"
click at [634, 409] on span "Generate Gif double_arrow" at bounding box center [649, 416] width 119 height 18
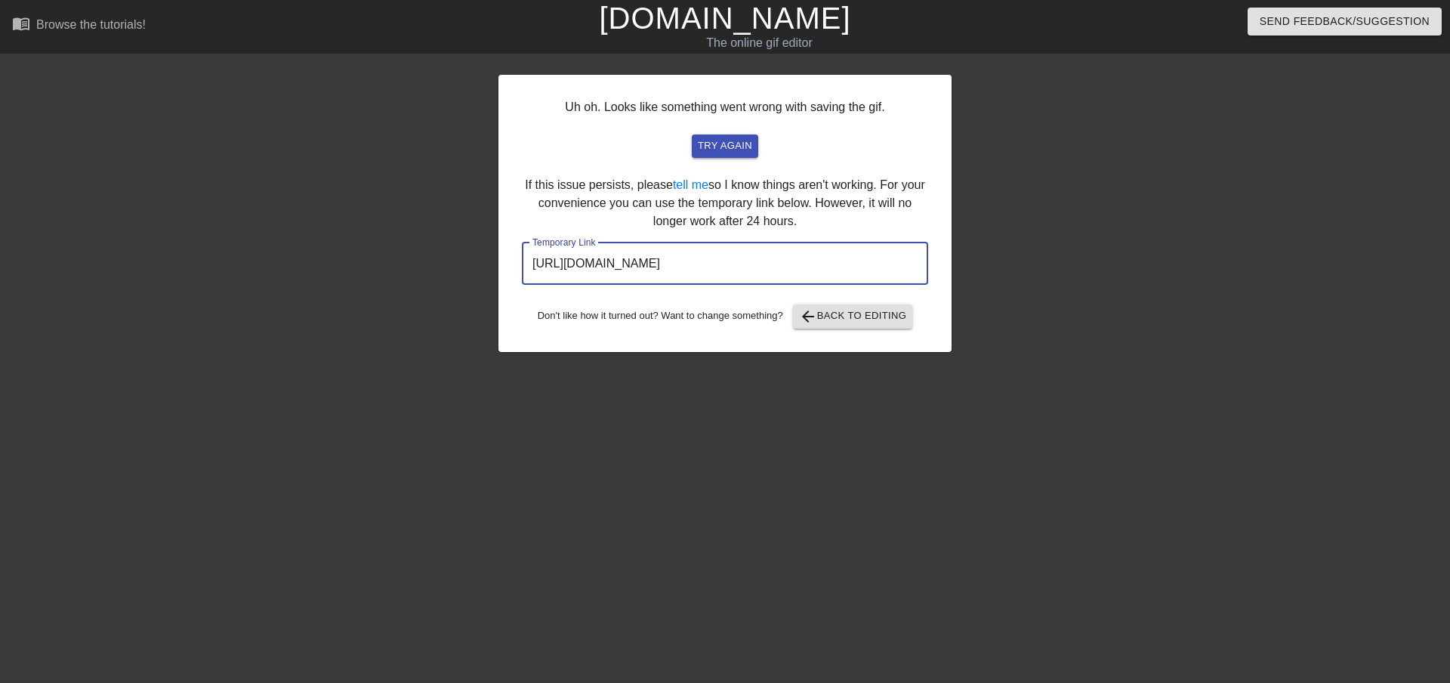
drag, startPoint x: 859, startPoint y: 262, endPoint x: 418, endPoint y: 251, distance: 441.9
click at [418, 251] on div "Uh oh. Looks like something went wrong with saving the gif. try again If this i…" at bounding box center [725, 286] width 1450 height 453
click at [845, 307] on span "arrow_back Back to Editing" at bounding box center [853, 316] width 108 height 18
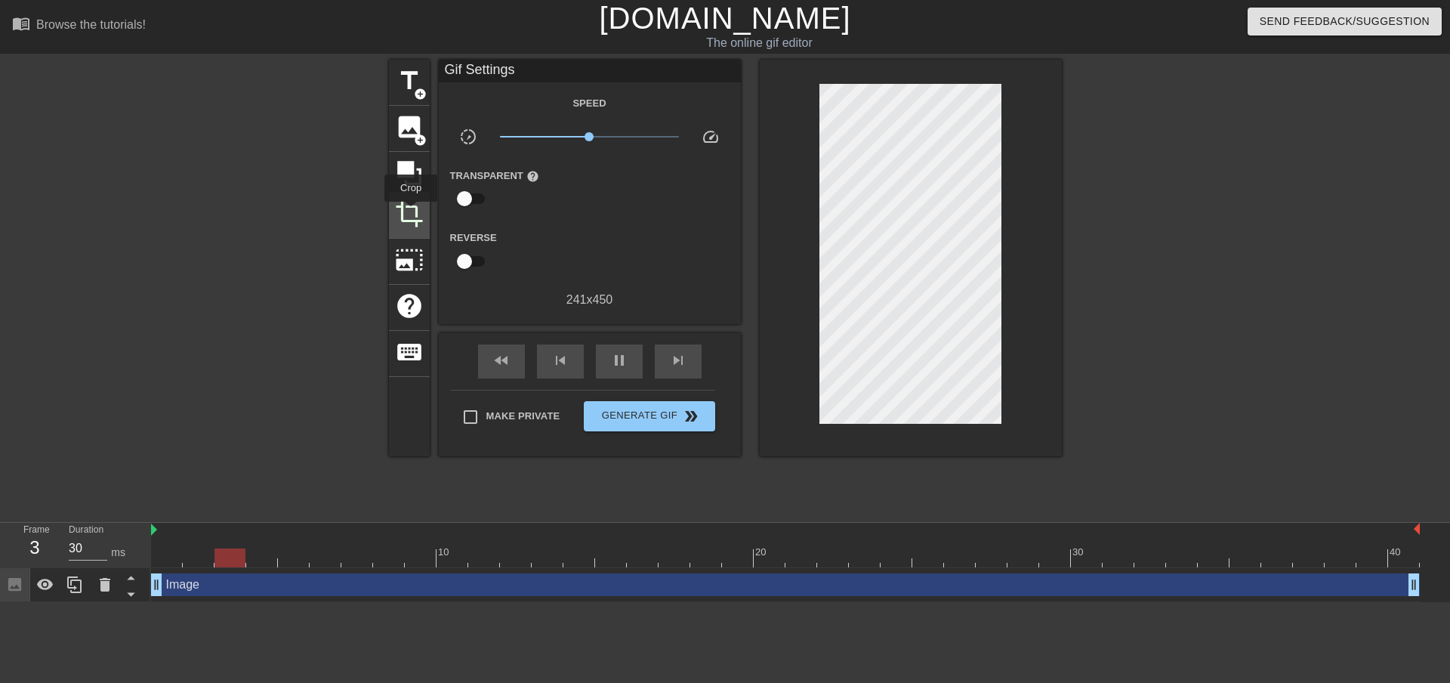
click at [411, 212] on span "crop" at bounding box center [409, 213] width 29 height 29
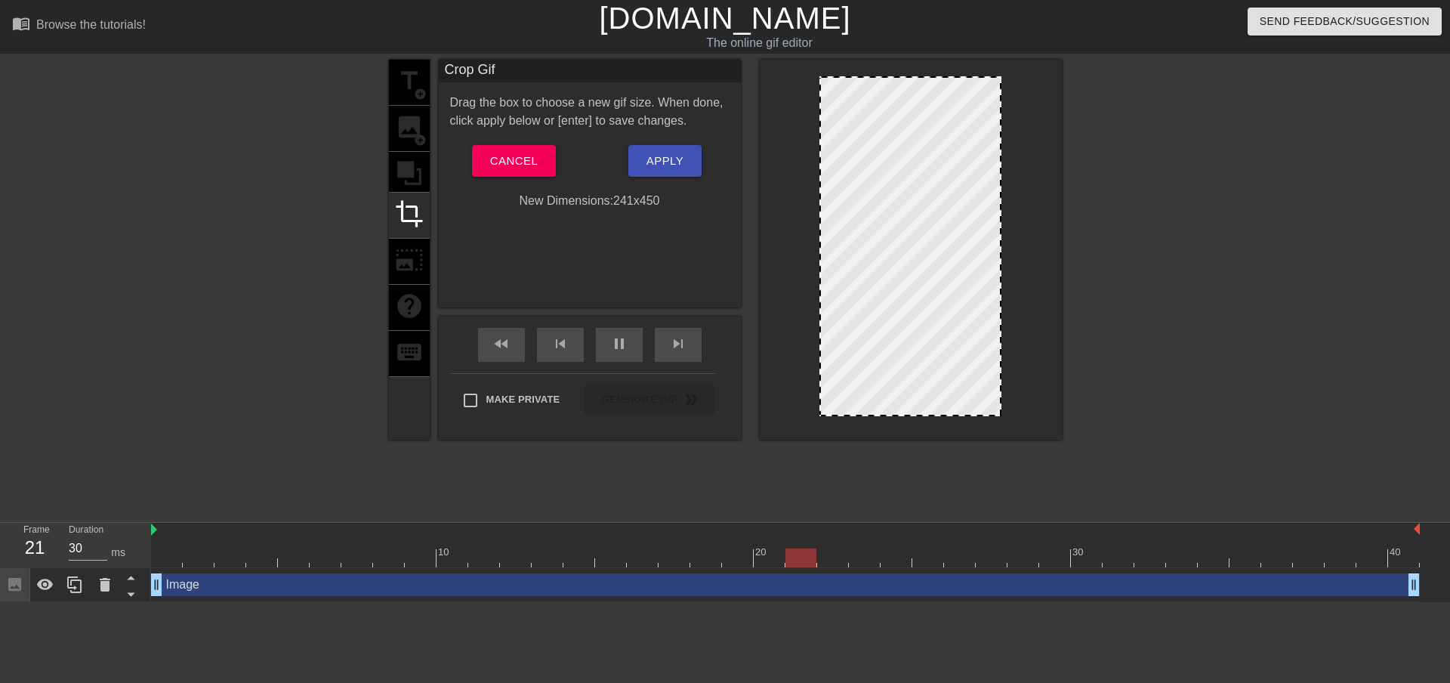
click at [408, 167] on div "title add_circle image add_circle crop photo_size_select_large help keyboard" at bounding box center [409, 250] width 41 height 380
click at [490, 160] on span "Cancel" at bounding box center [514, 161] width 48 height 20
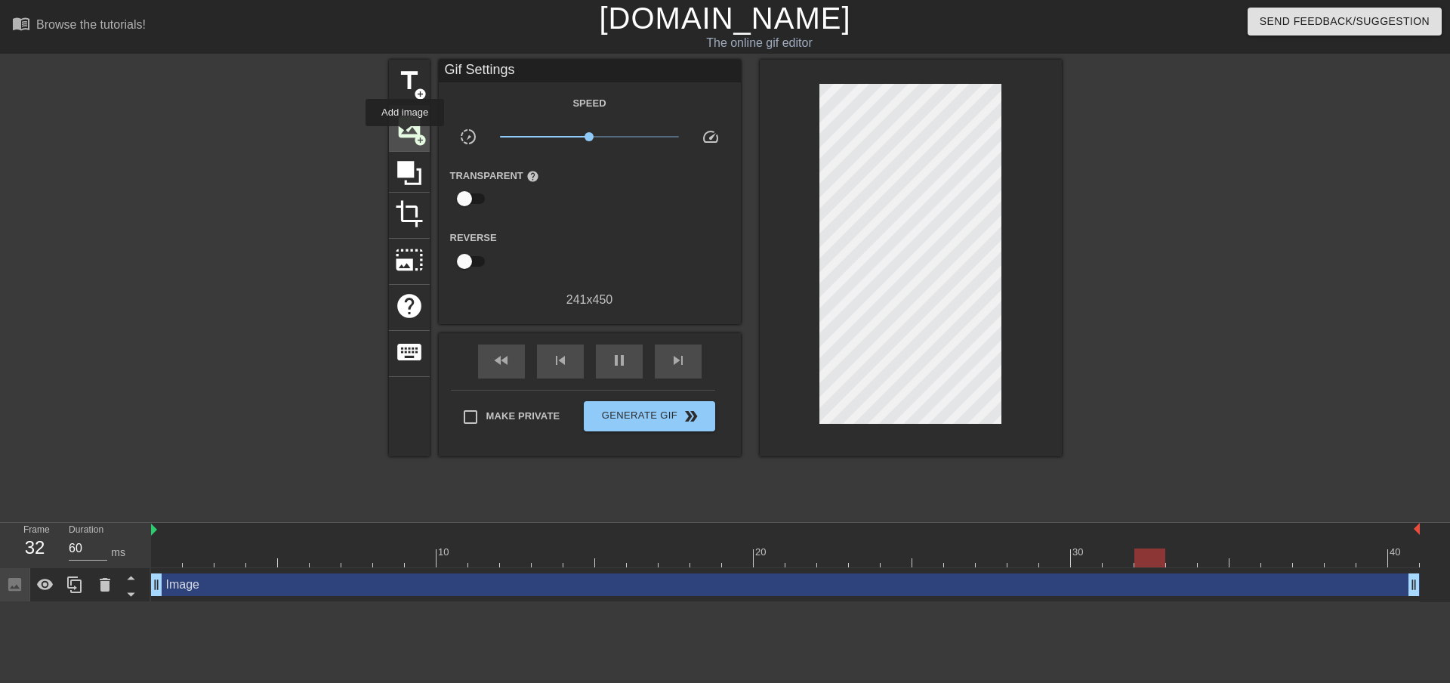
click at [406, 134] on span "image" at bounding box center [409, 127] width 29 height 29
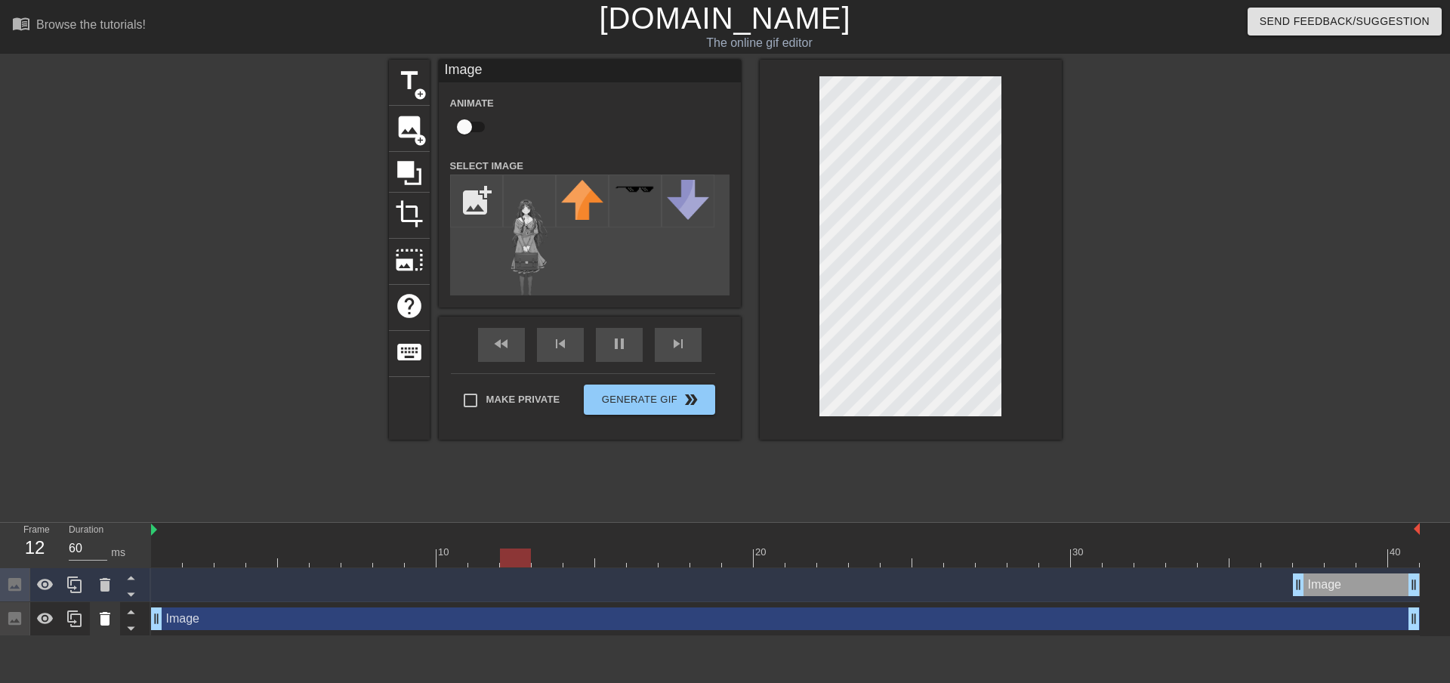
click at [111, 613] on icon at bounding box center [105, 618] width 18 height 18
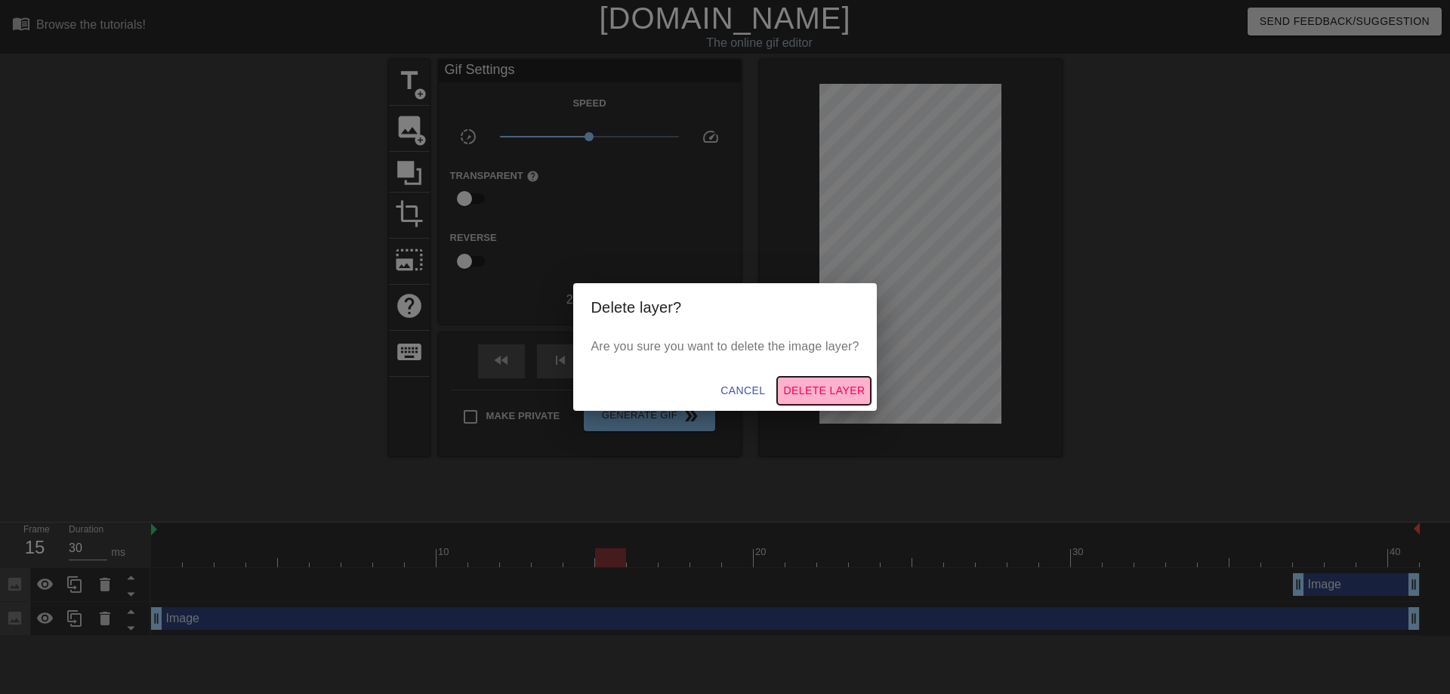
click at [801, 384] on span "Delete Layer" at bounding box center [824, 390] width 82 height 19
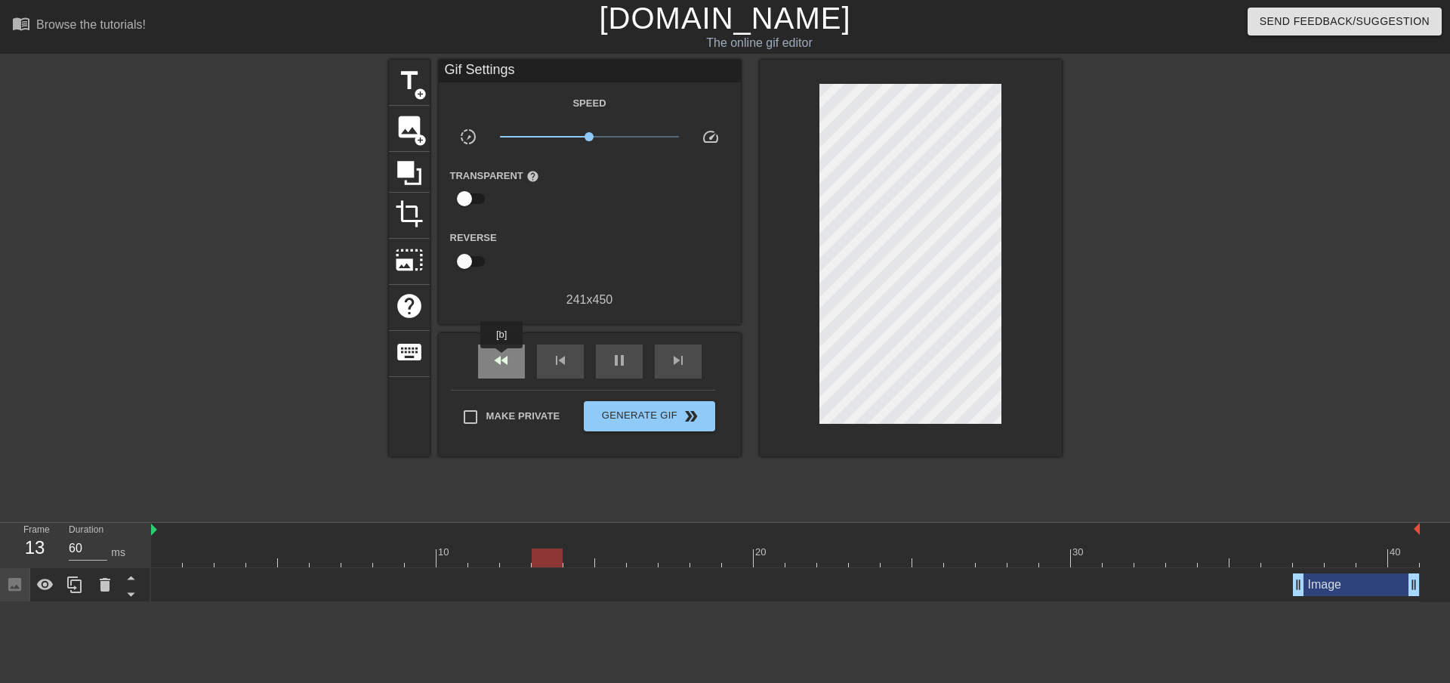
click at [502, 359] on span "fast_rewind" at bounding box center [501, 360] width 18 height 18
type input "60"
click at [618, 364] on span "pause" at bounding box center [619, 360] width 18 height 18
click at [513, 361] on div "fast_rewind" at bounding box center [501, 361] width 47 height 34
click at [104, 582] on icon at bounding box center [105, 584] width 18 height 18
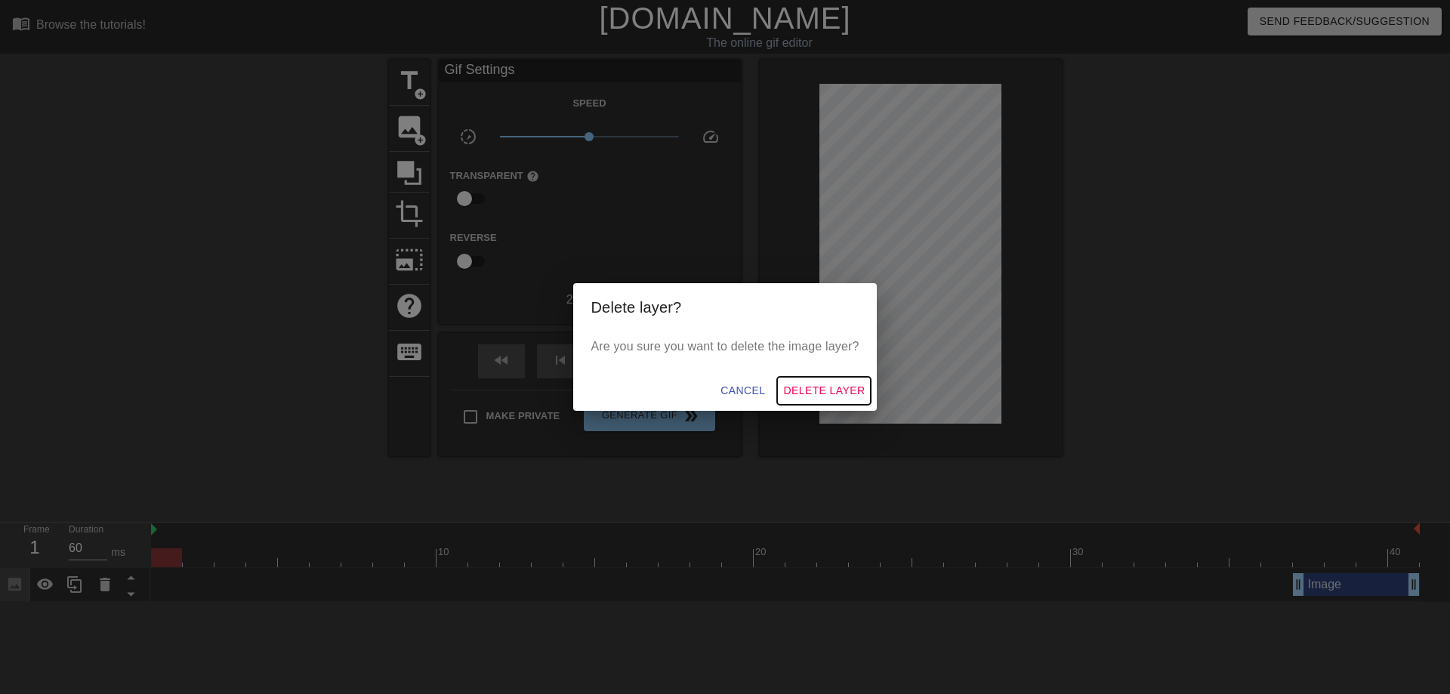
click at [806, 387] on span "Delete Layer" at bounding box center [824, 390] width 82 height 19
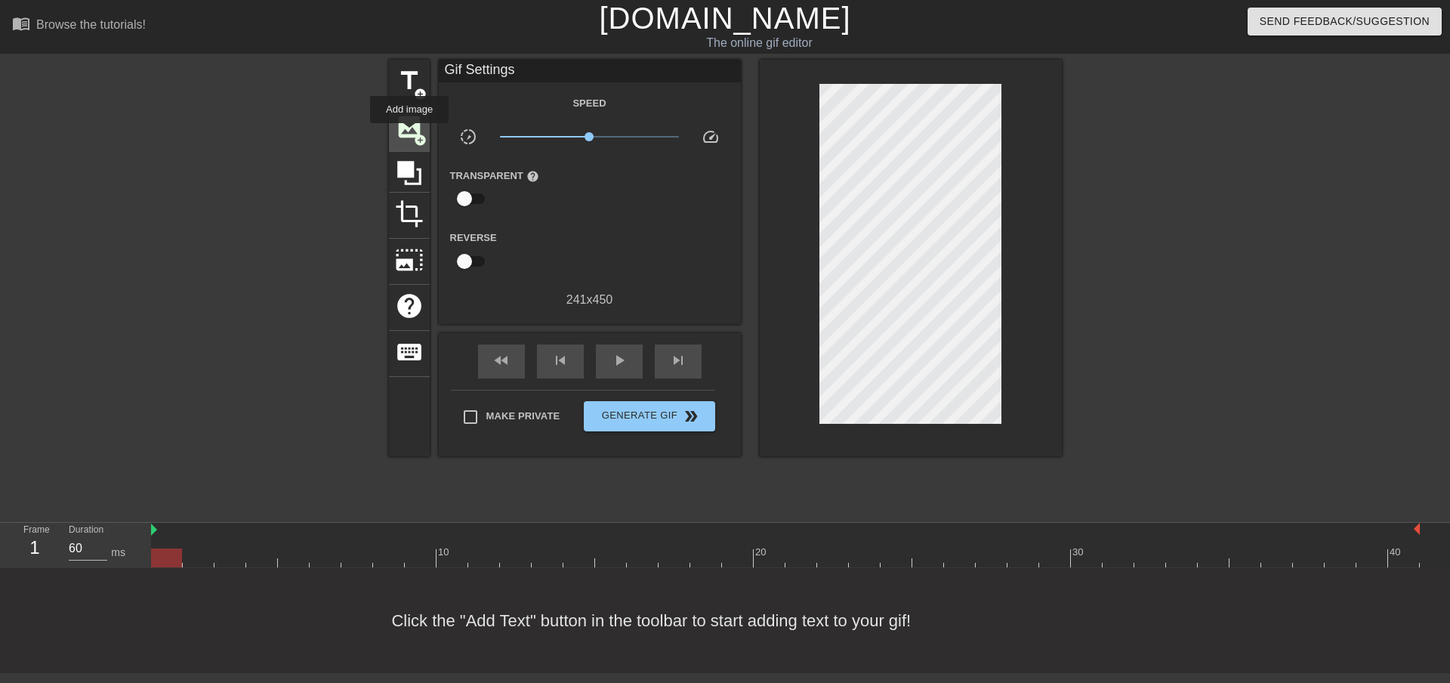
click at [409, 130] on span "image" at bounding box center [409, 127] width 29 height 29
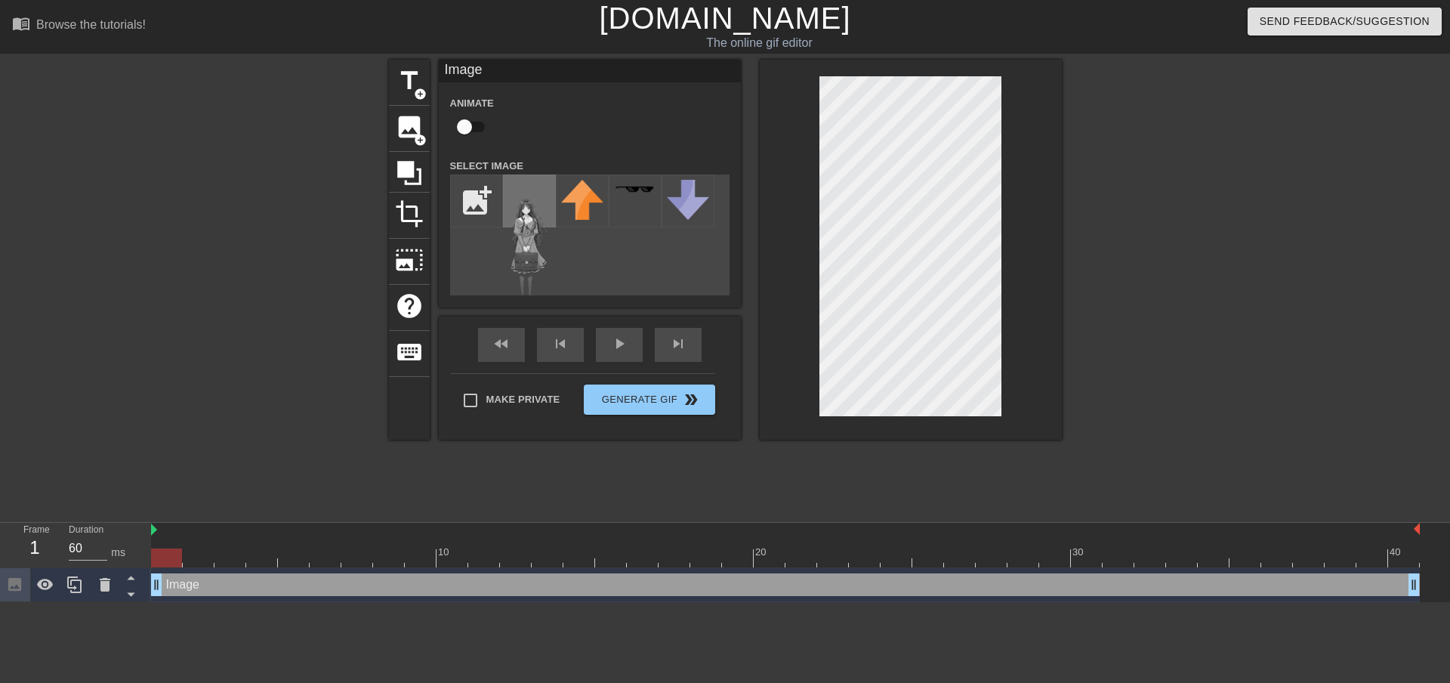
click at [521, 238] on img at bounding box center [529, 241] width 42 height 122
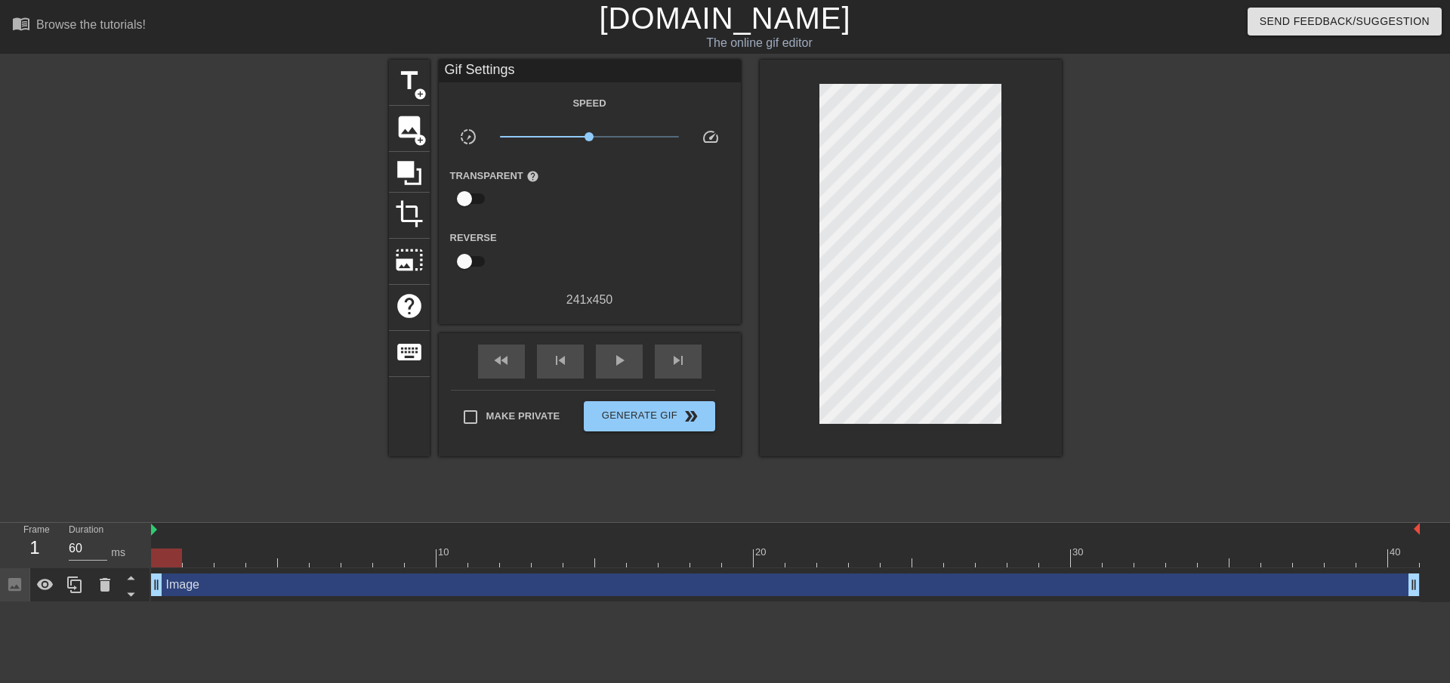
click at [180, 366] on div at bounding box center [257, 286] width 227 height 453
click at [632, 414] on span "Generate Gif double_arrow" at bounding box center [649, 416] width 119 height 18
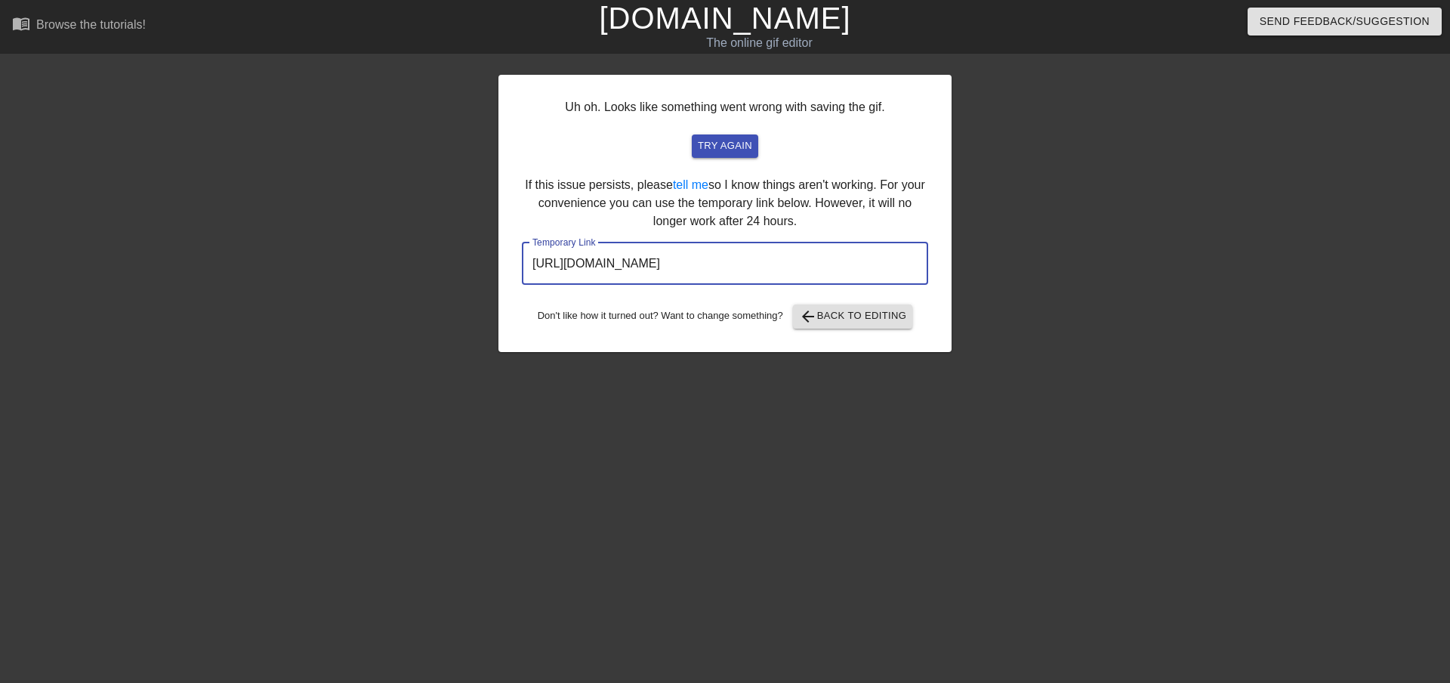
drag, startPoint x: 865, startPoint y: 258, endPoint x: 319, endPoint y: 295, distance: 546.5
click at [350, 301] on div "Uh oh. Looks like something went wrong with saving the gif. try again If this i…" at bounding box center [725, 286] width 1450 height 453
